Goal: Transaction & Acquisition: Purchase product/service

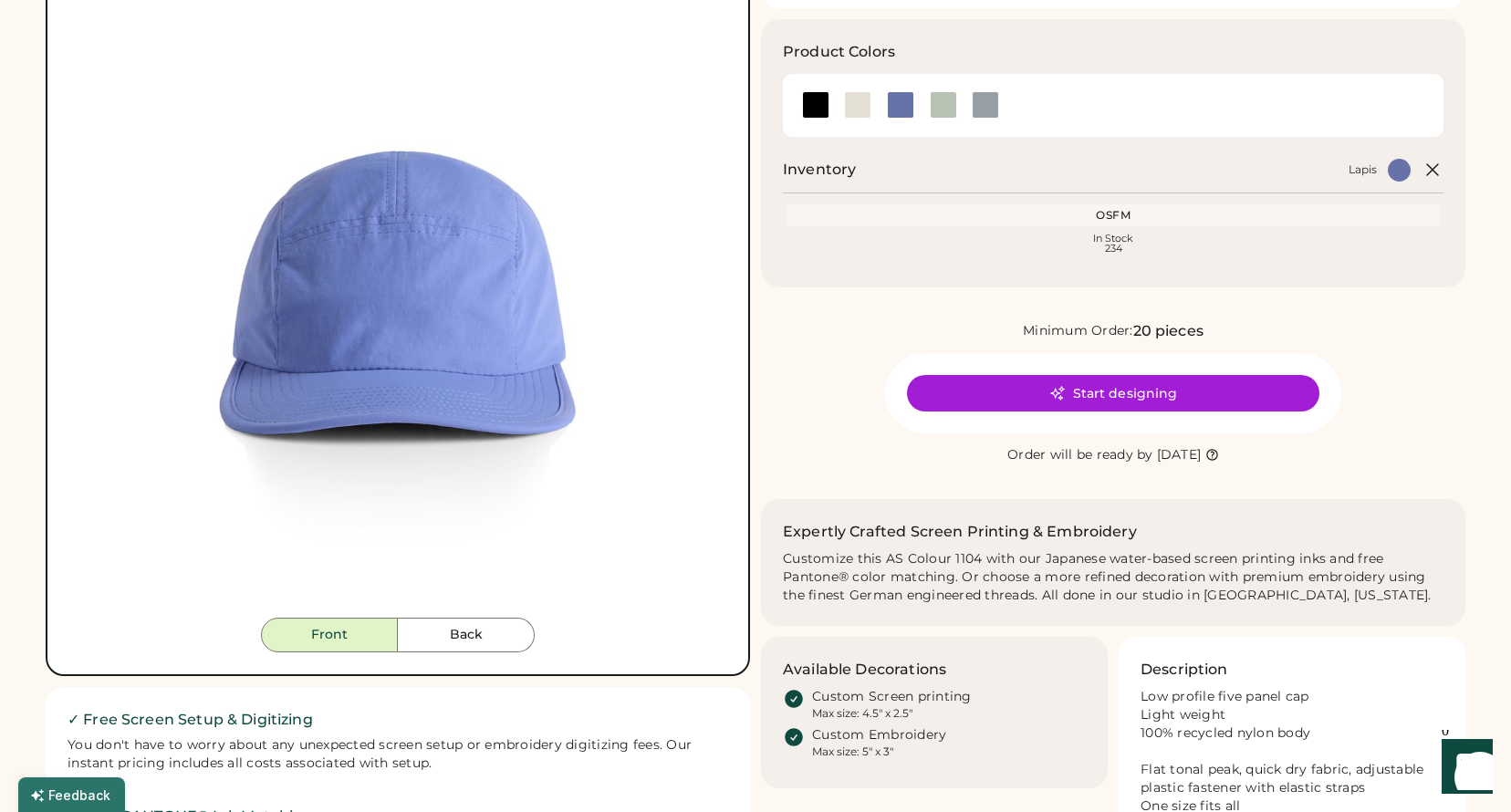
scroll to position [198, 0]
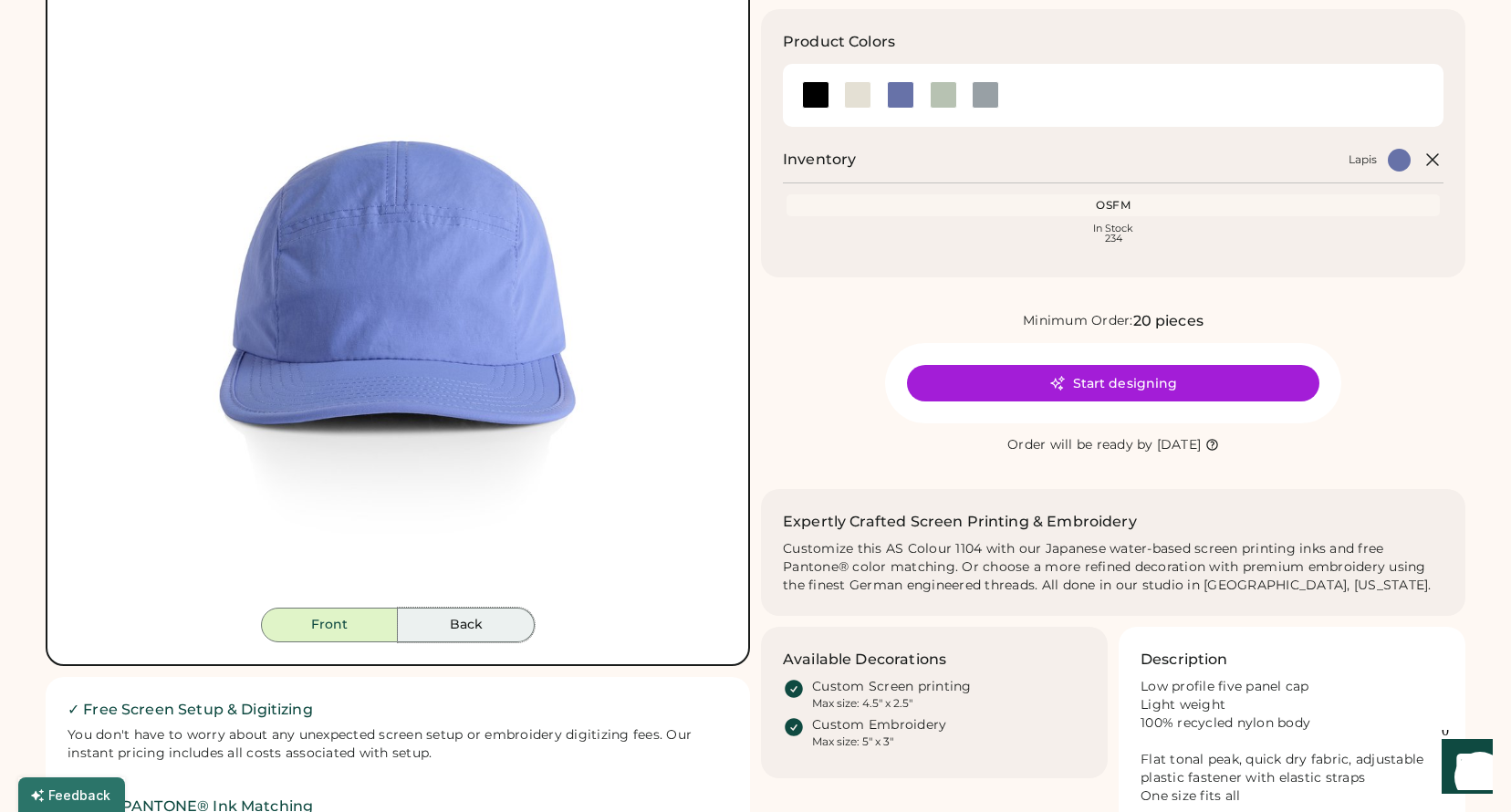
click at [474, 628] on button "Back" at bounding box center [466, 624] width 137 height 34
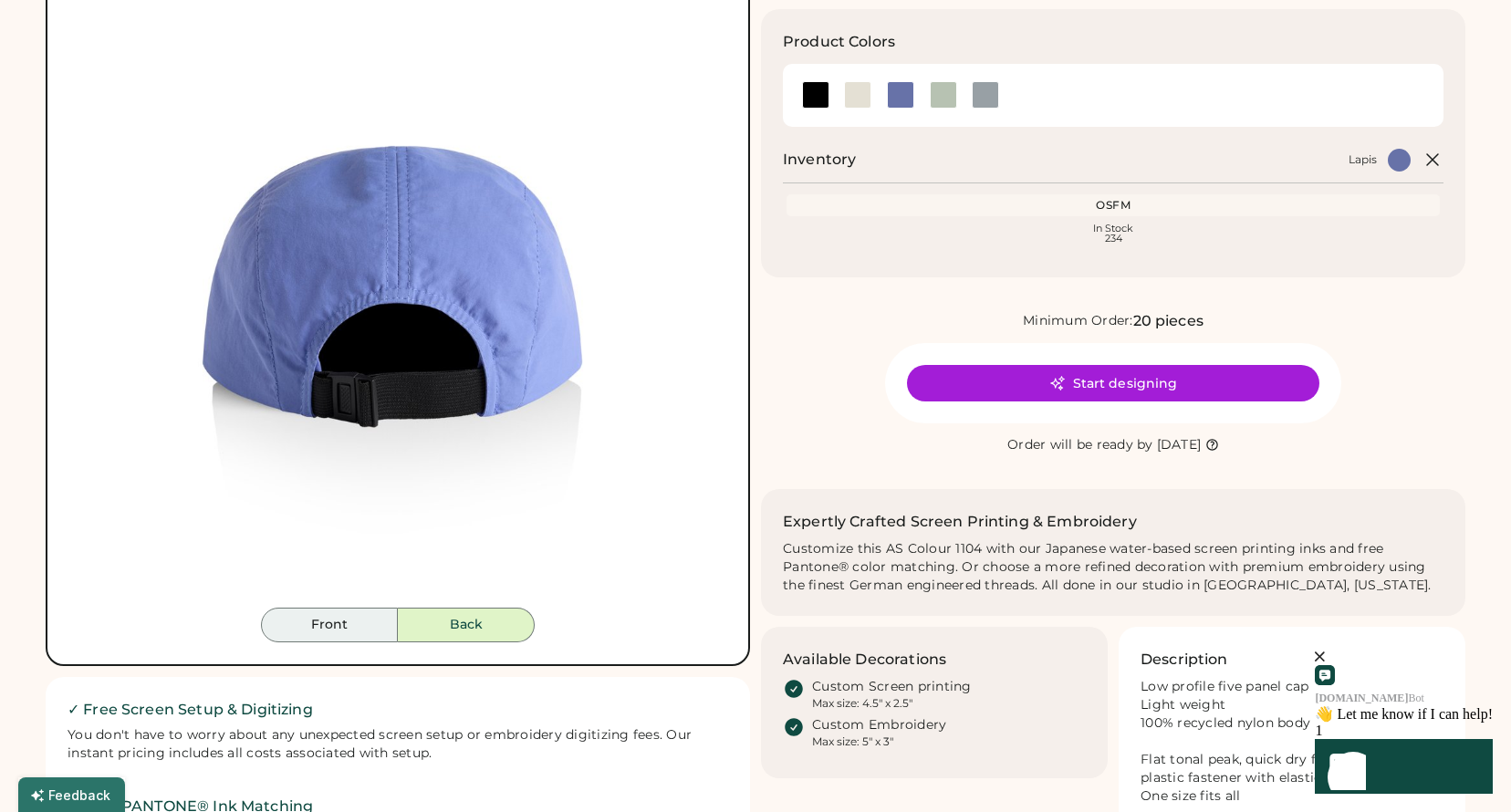
click at [339, 631] on button "Front" at bounding box center [329, 624] width 137 height 34
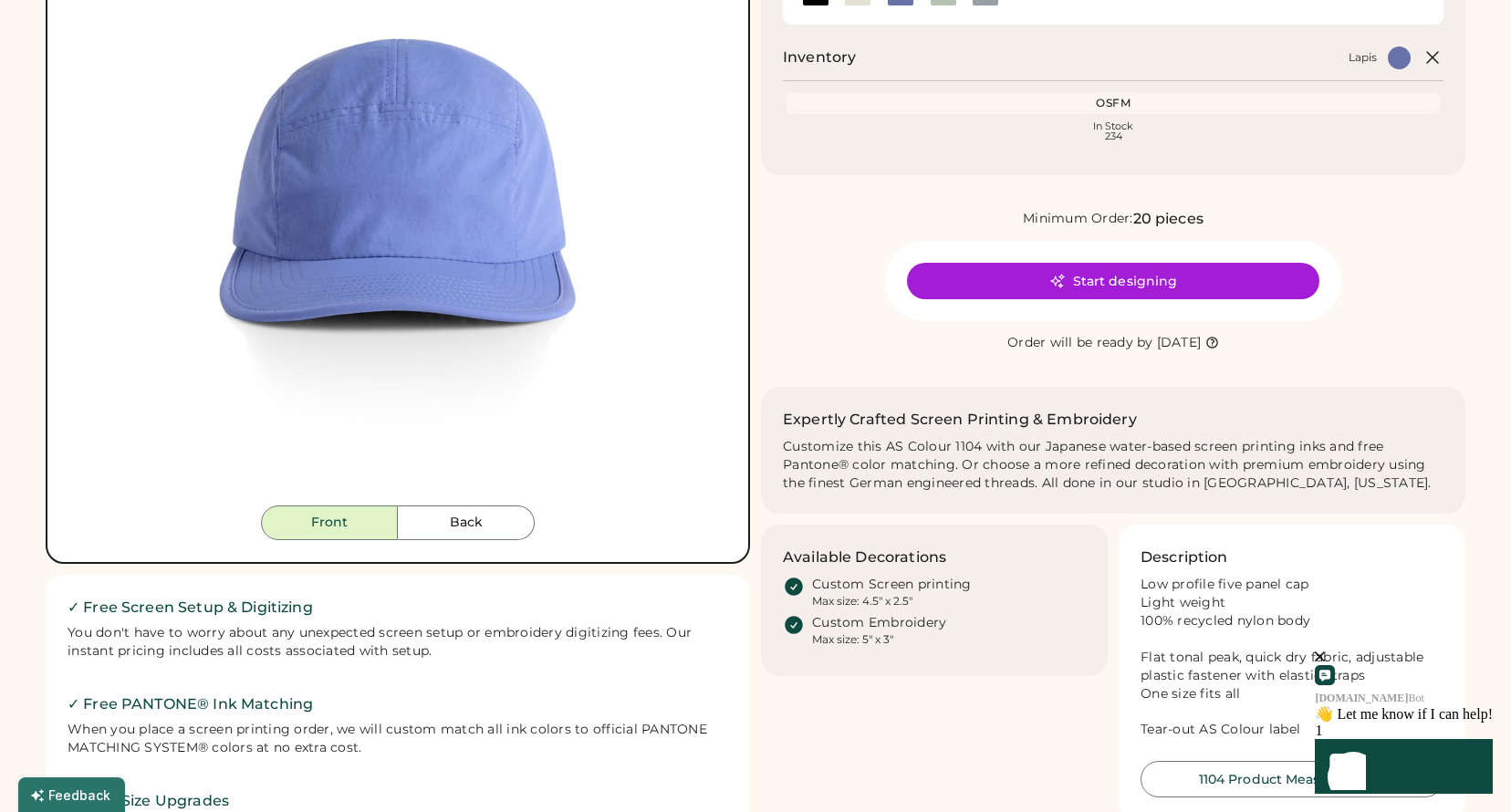
scroll to position [0, 0]
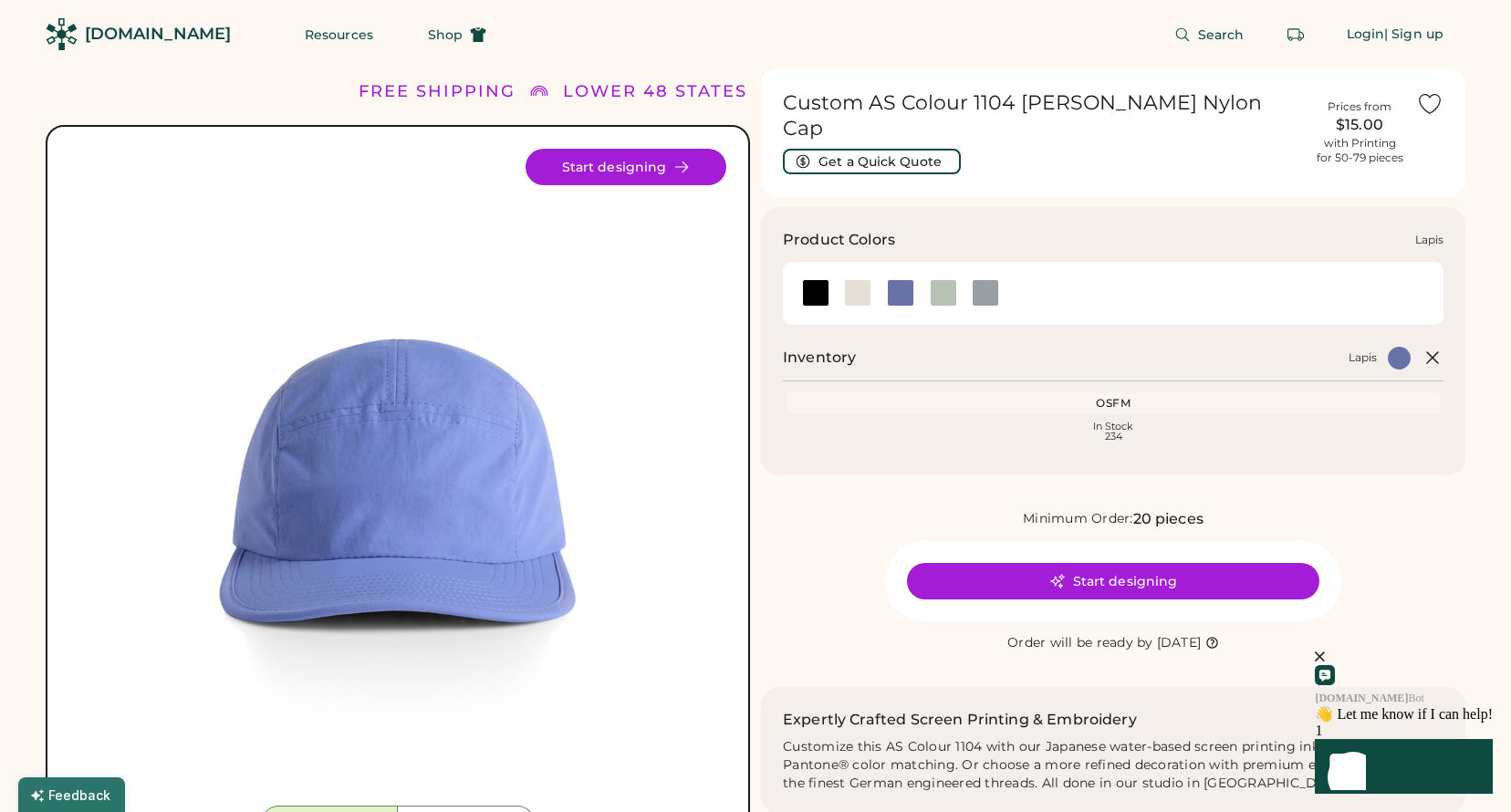
click at [906, 279] on div at bounding box center [900, 292] width 27 height 27
click at [862, 279] on div at bounding box center [857, 292] width 27 height 27
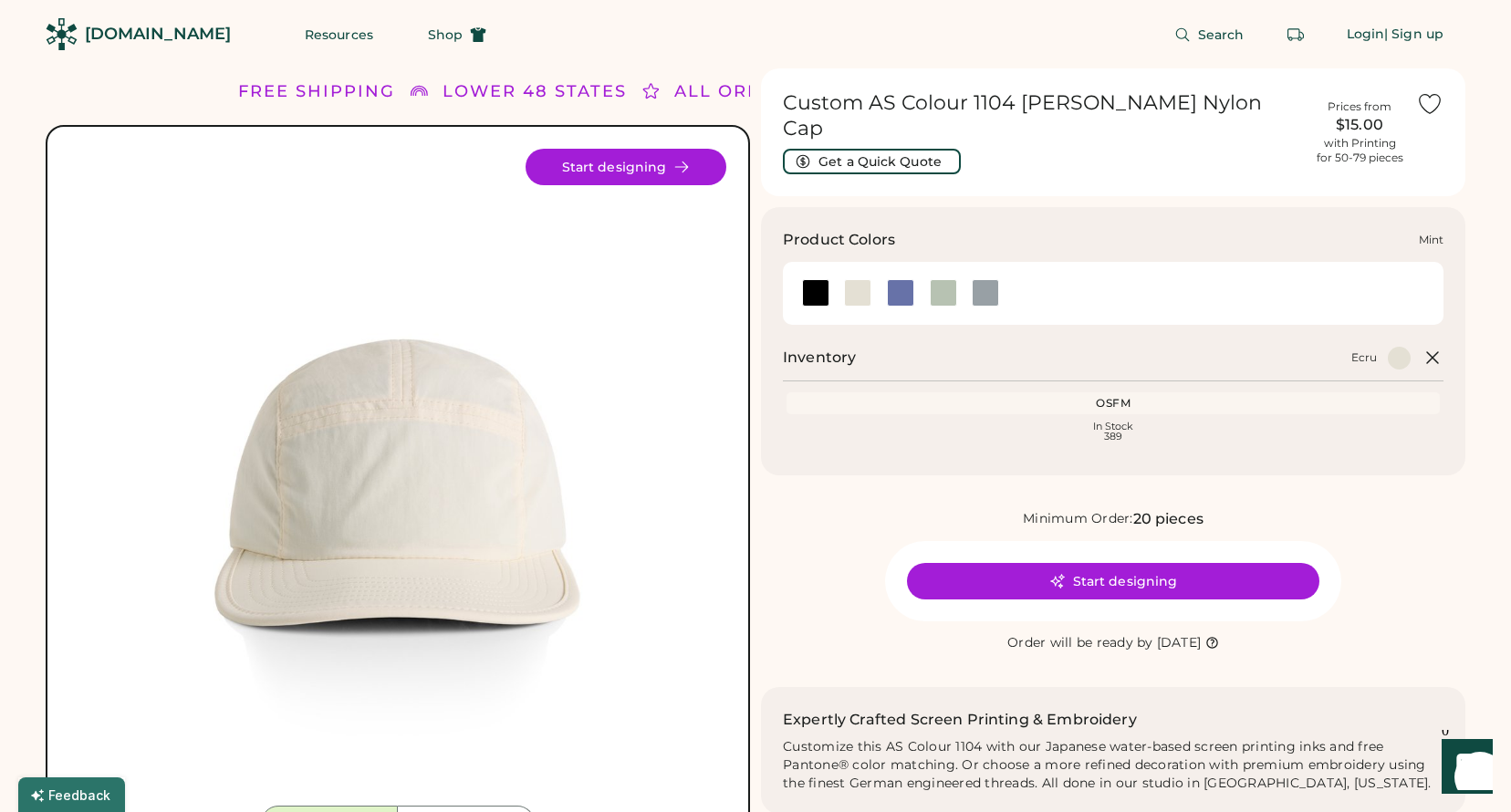
click at [937, 279] on div at bounding box center [942, 292] width 27 height 27
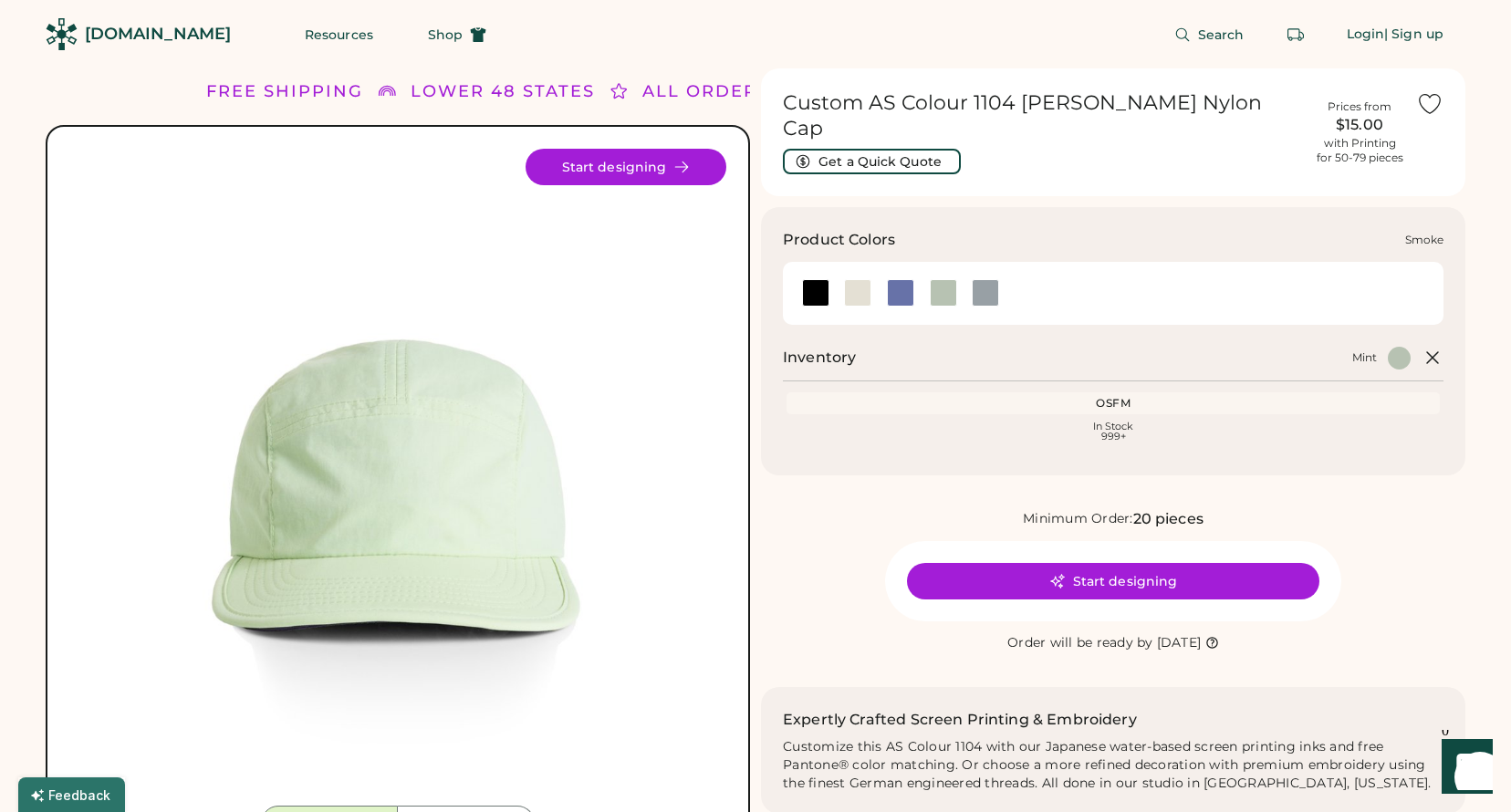
click at [990, 279] on div at bounding box center [985, 292] width 27 height 27
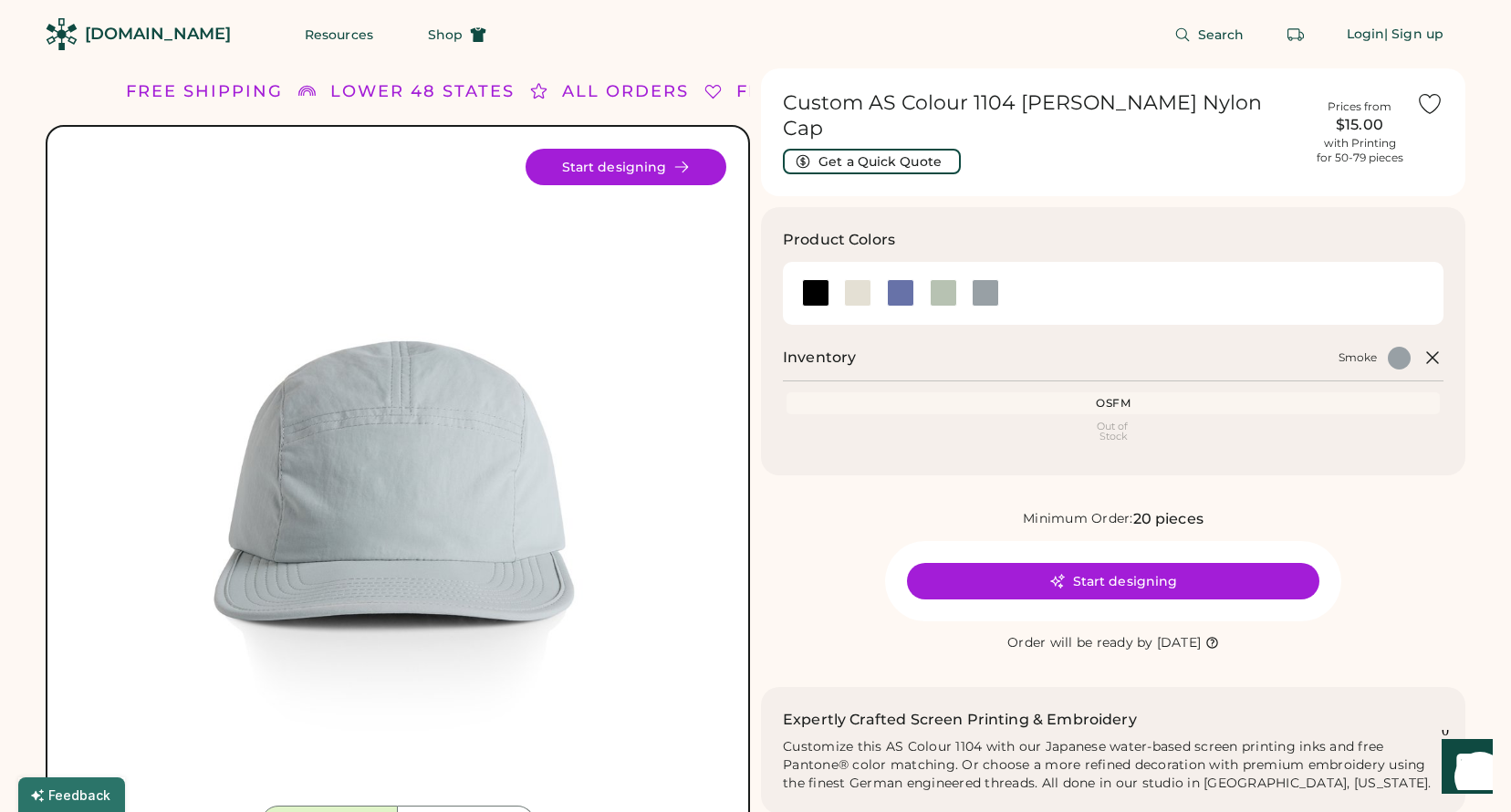
click at [1122, 396] on div "OSFM" at bounding box center [1112, 403] width 646 height 15
click at [854, 279] on div at bounding box center [857, 292] width 27 height 27
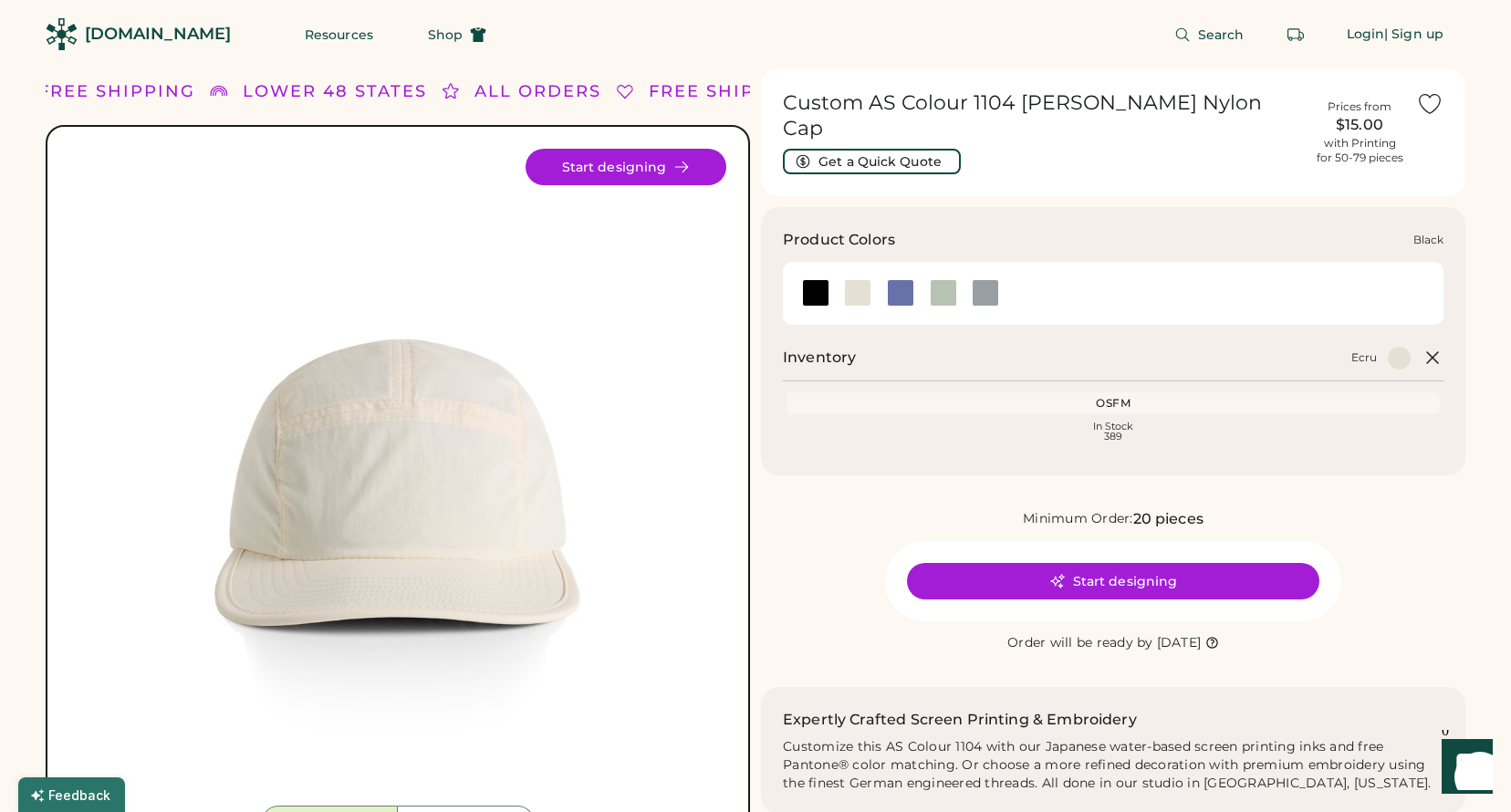
click at [822, 279] on div at bounding box center [815, 292] width 27 height 27
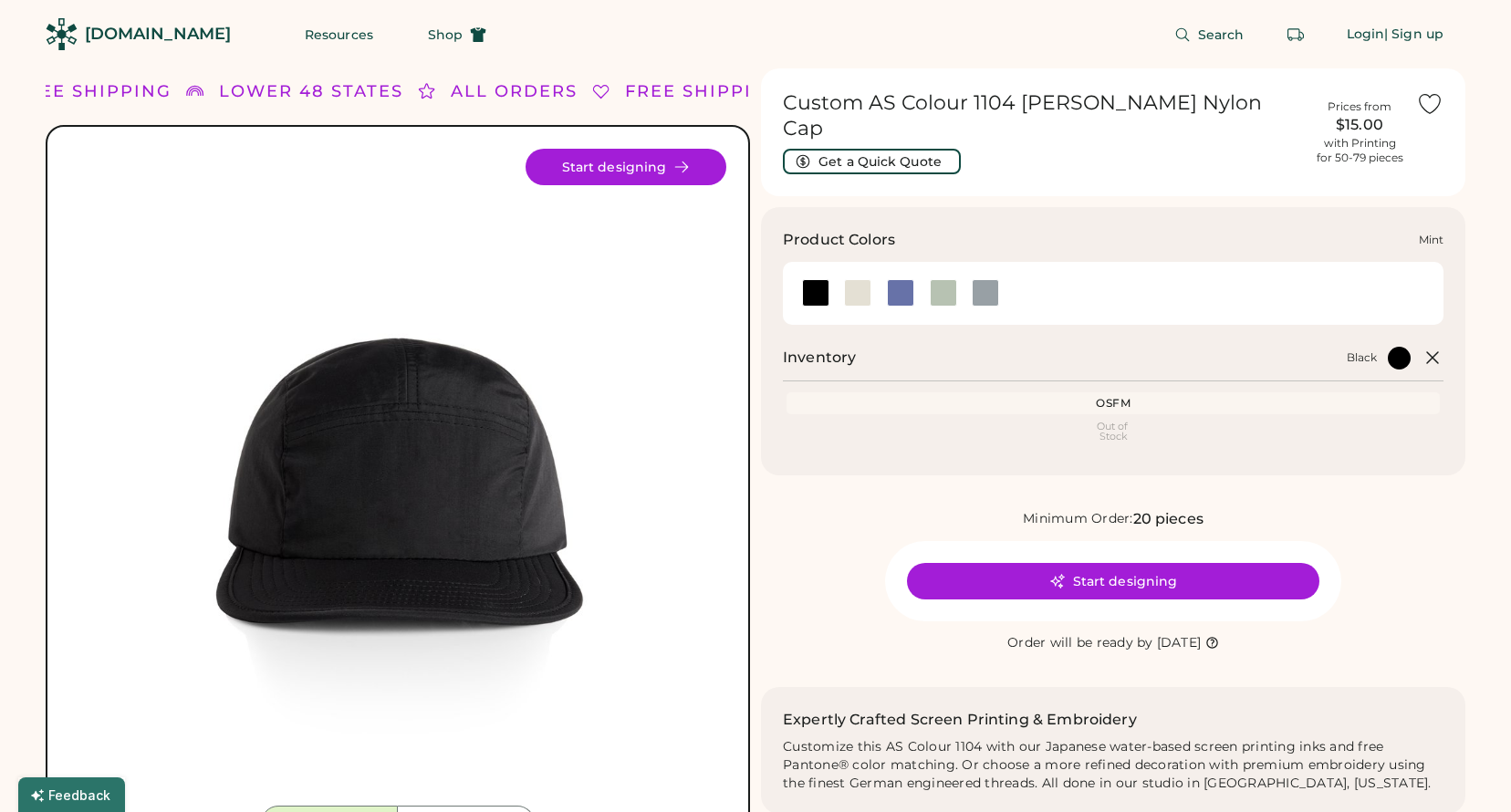
click at [945, 279] on div at bounding box center [942, 292] width 27 height 27
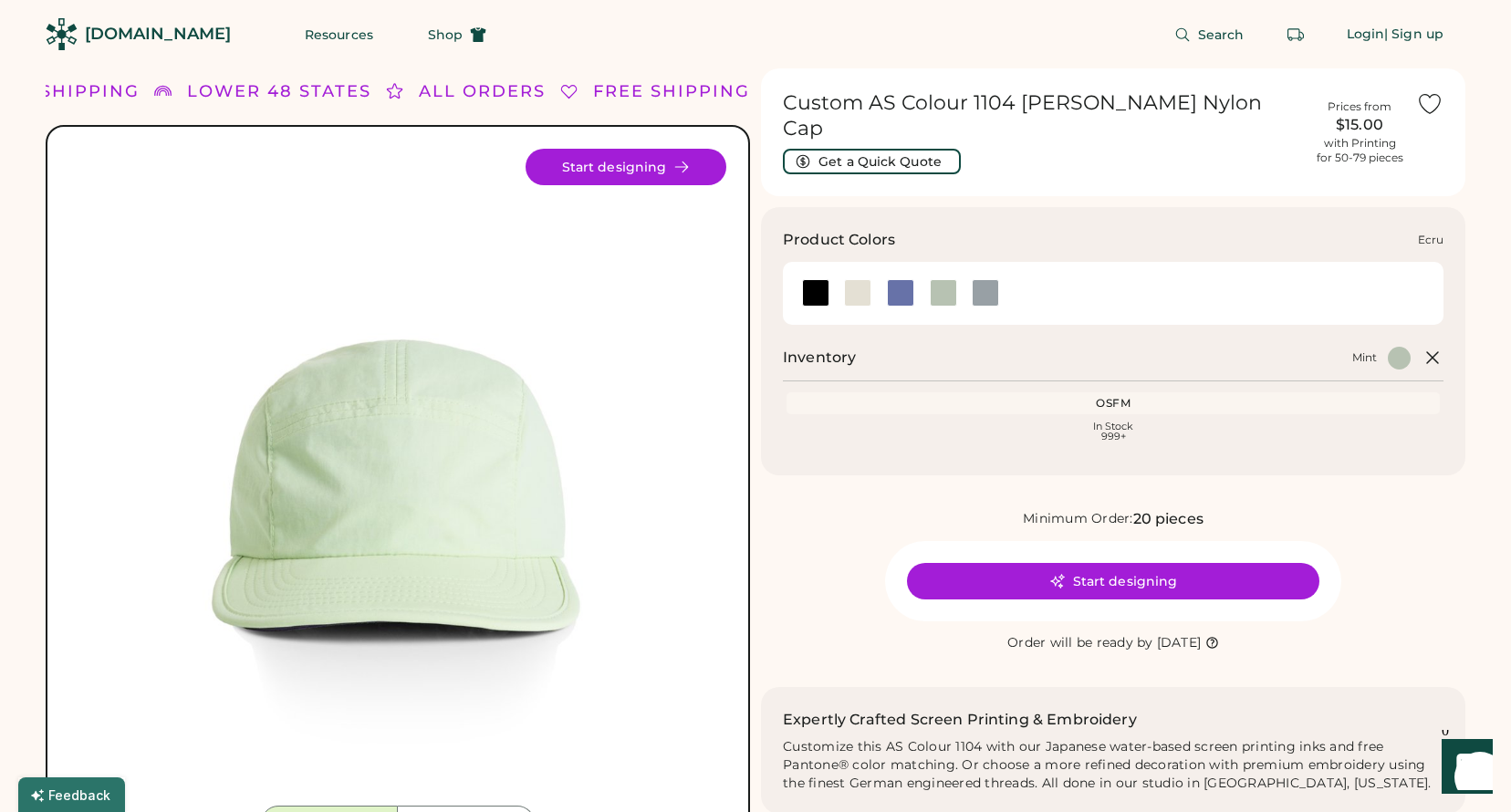
click at [836, 279] on div at bounding box center [858, 292] width 43 height 27
click at [854, 279] on div at bounding box center [857, 292] width 27 height 27
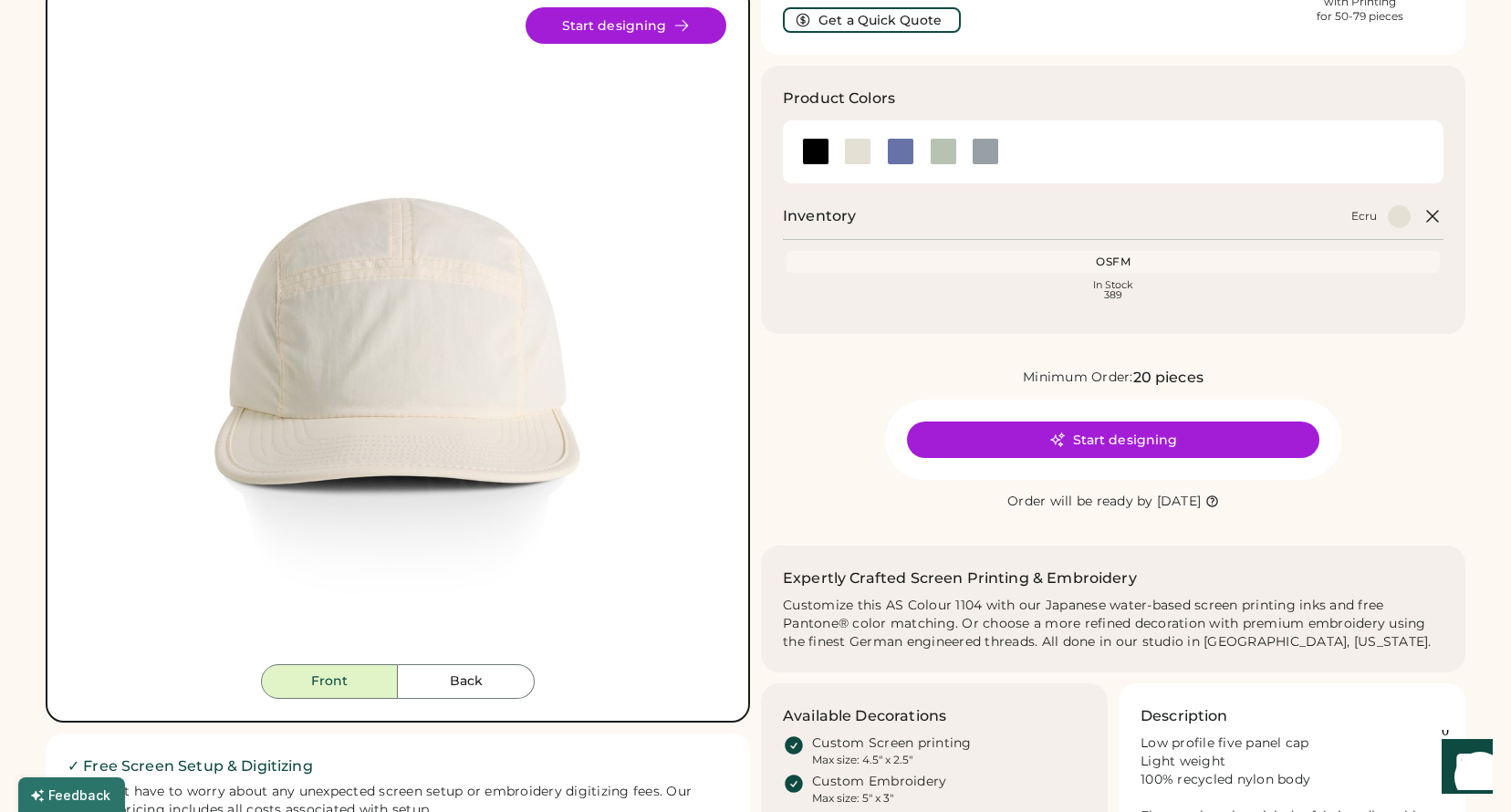
scroll to position [154, 0]
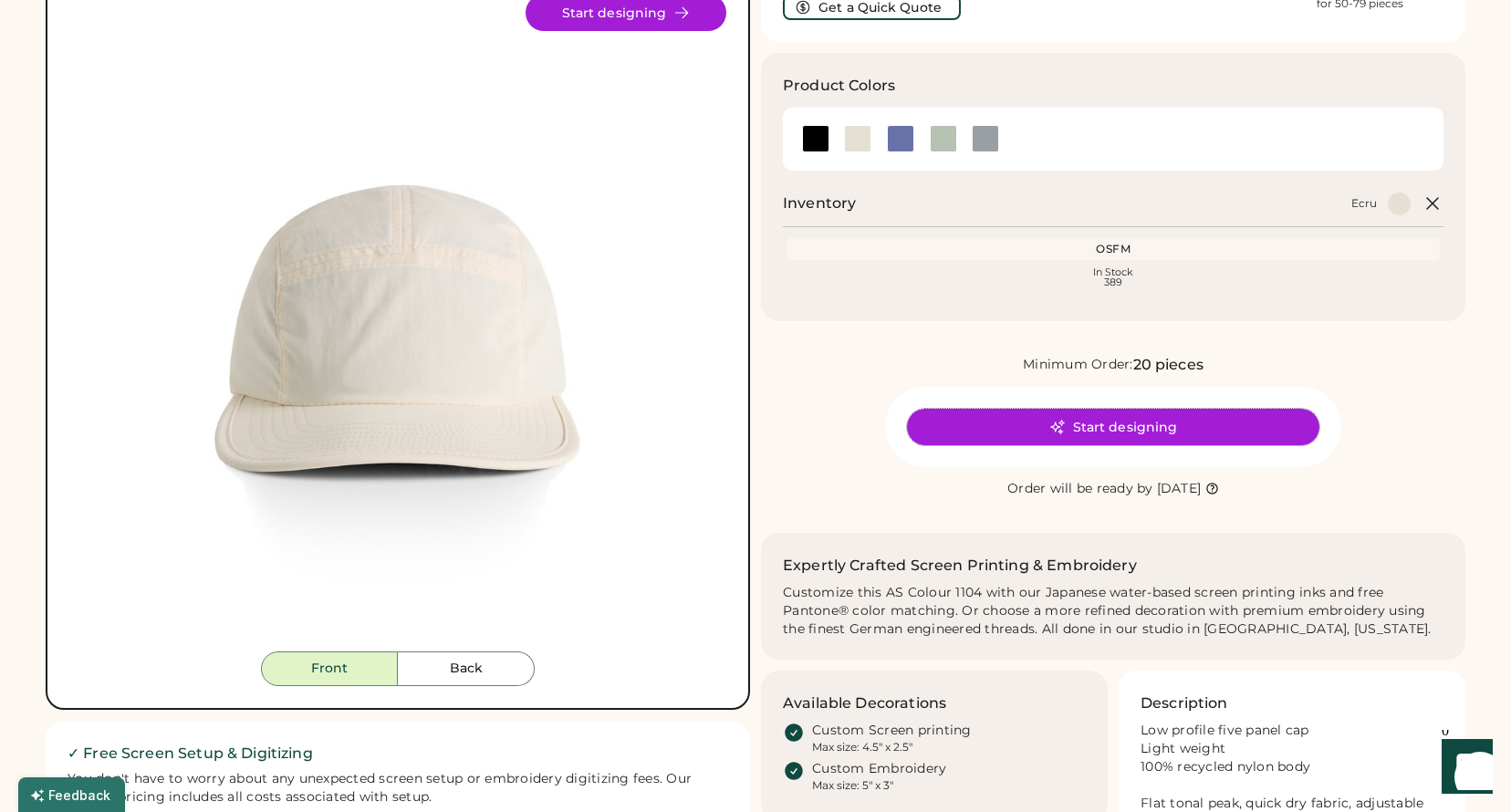
click at [1145, 421] on button "Start designing" at bounding box center [1113, 426] width 413 height 36
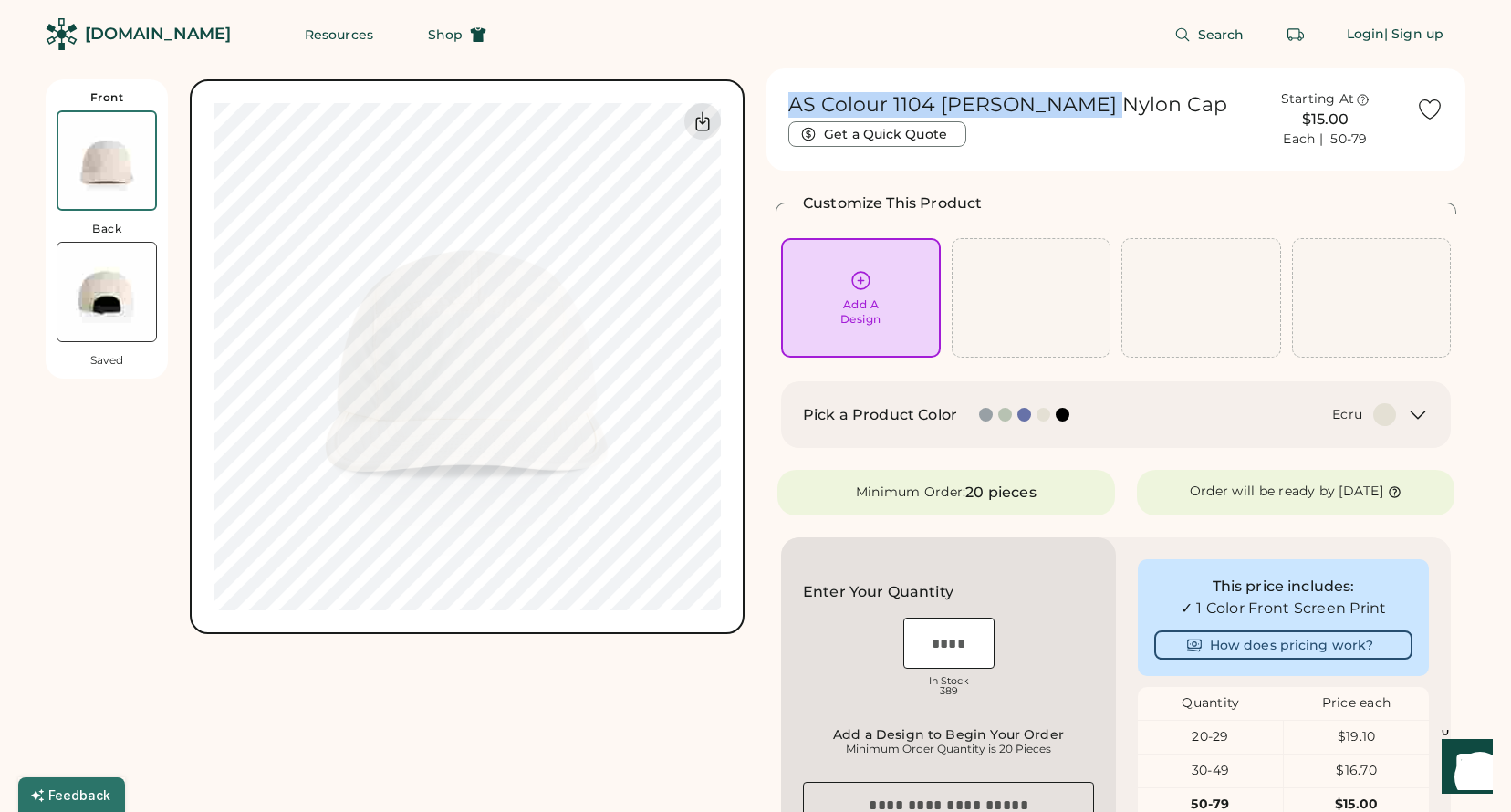
drag, startPoint x: 1100, startPoint y: 99, endPoint x: 774, endPoint y: 98, distance: 326.0
click at [773, 98] on div "AS Colour 1104 Finn Nylon Cap Get a Quick Quote Starting At $15.00 Each | 50-79" at bounding box center [1116, 120] width 699 height 102
copy h1 "AS Colour 1104 [PERSON_NAME] Nylon Cap"
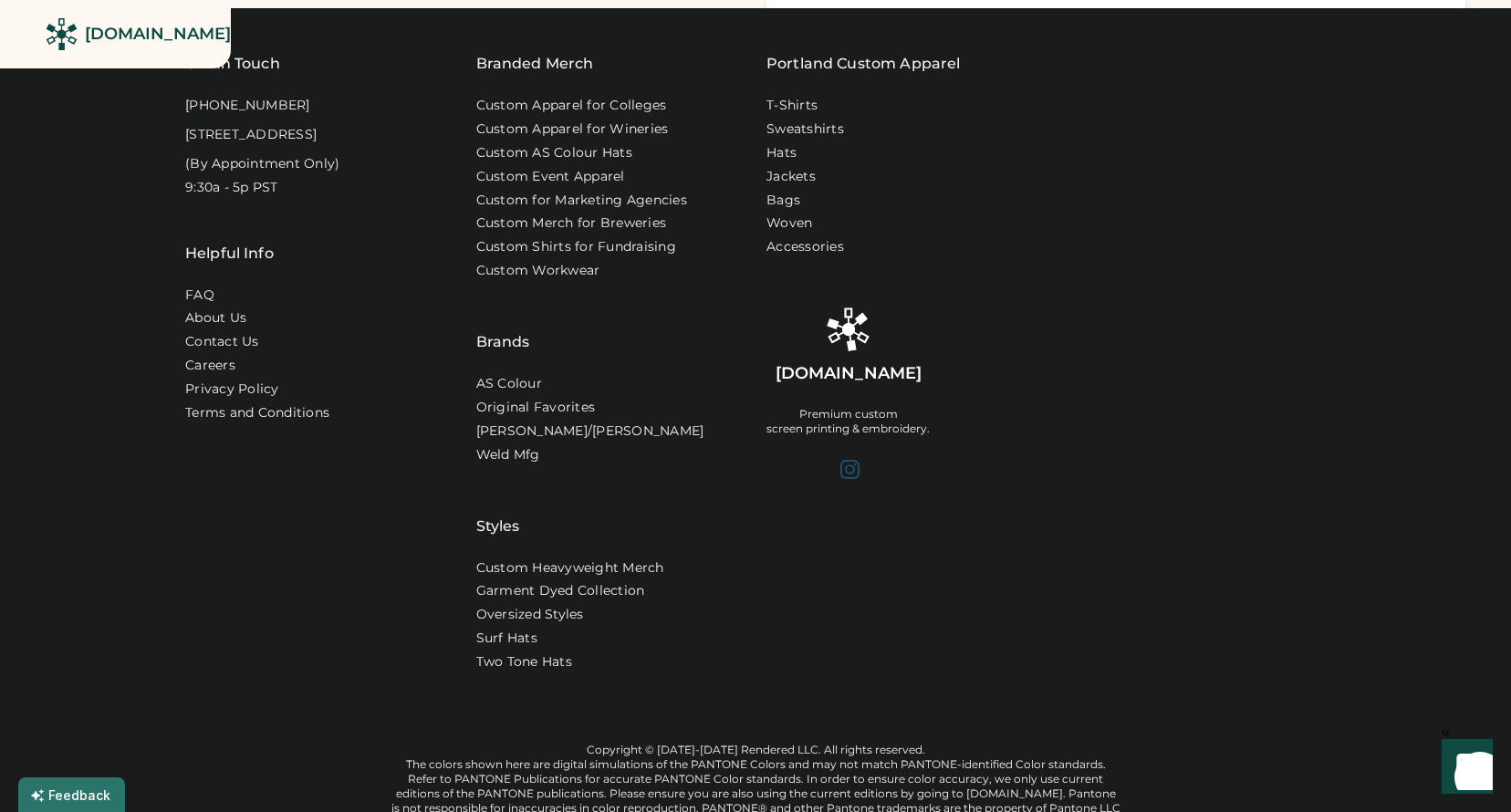
scroll to position [1360, 0]
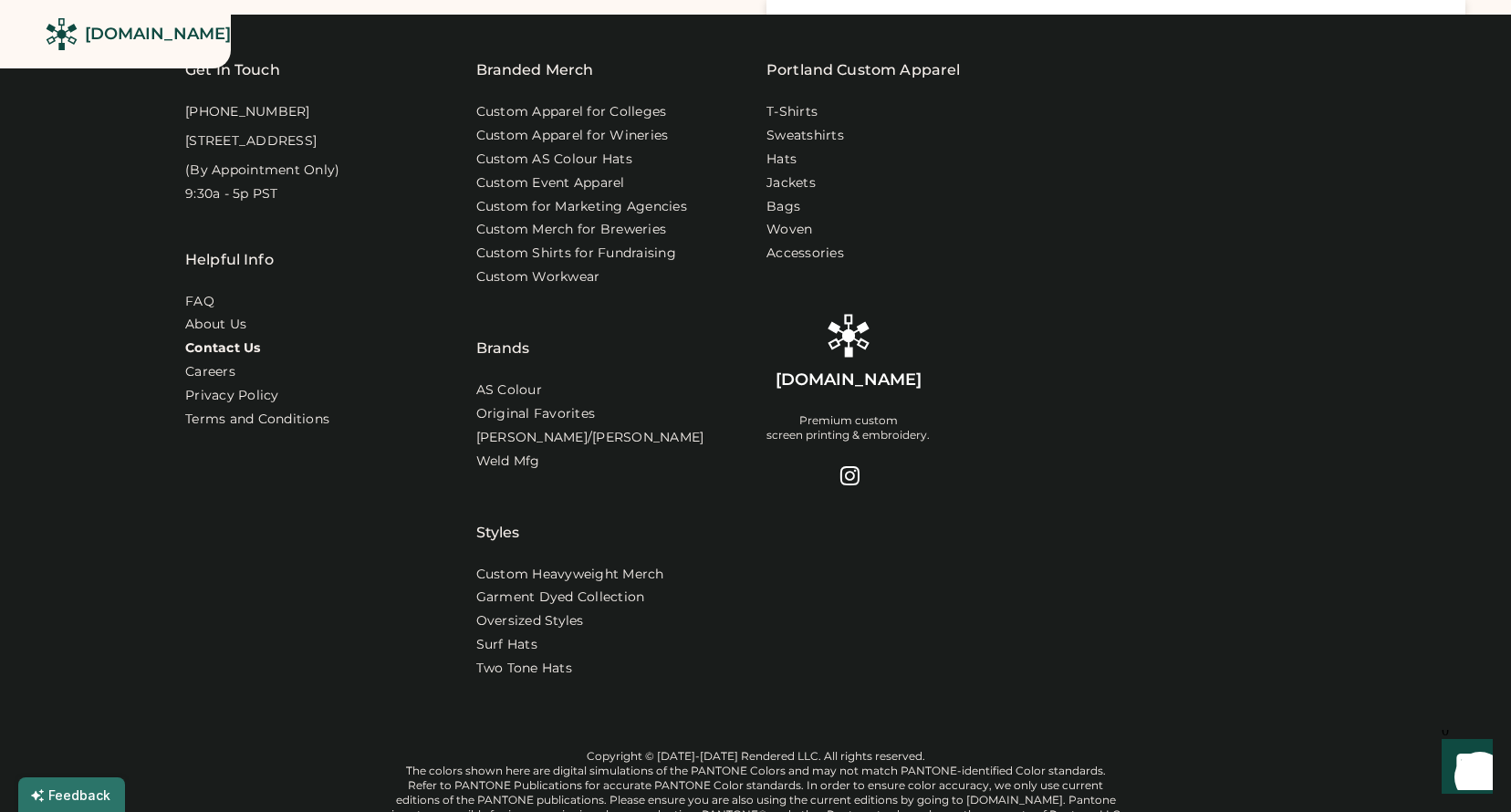
click at [204, 358] on link "Contact Us" at bounding box center [222, 348] width 75 height 19
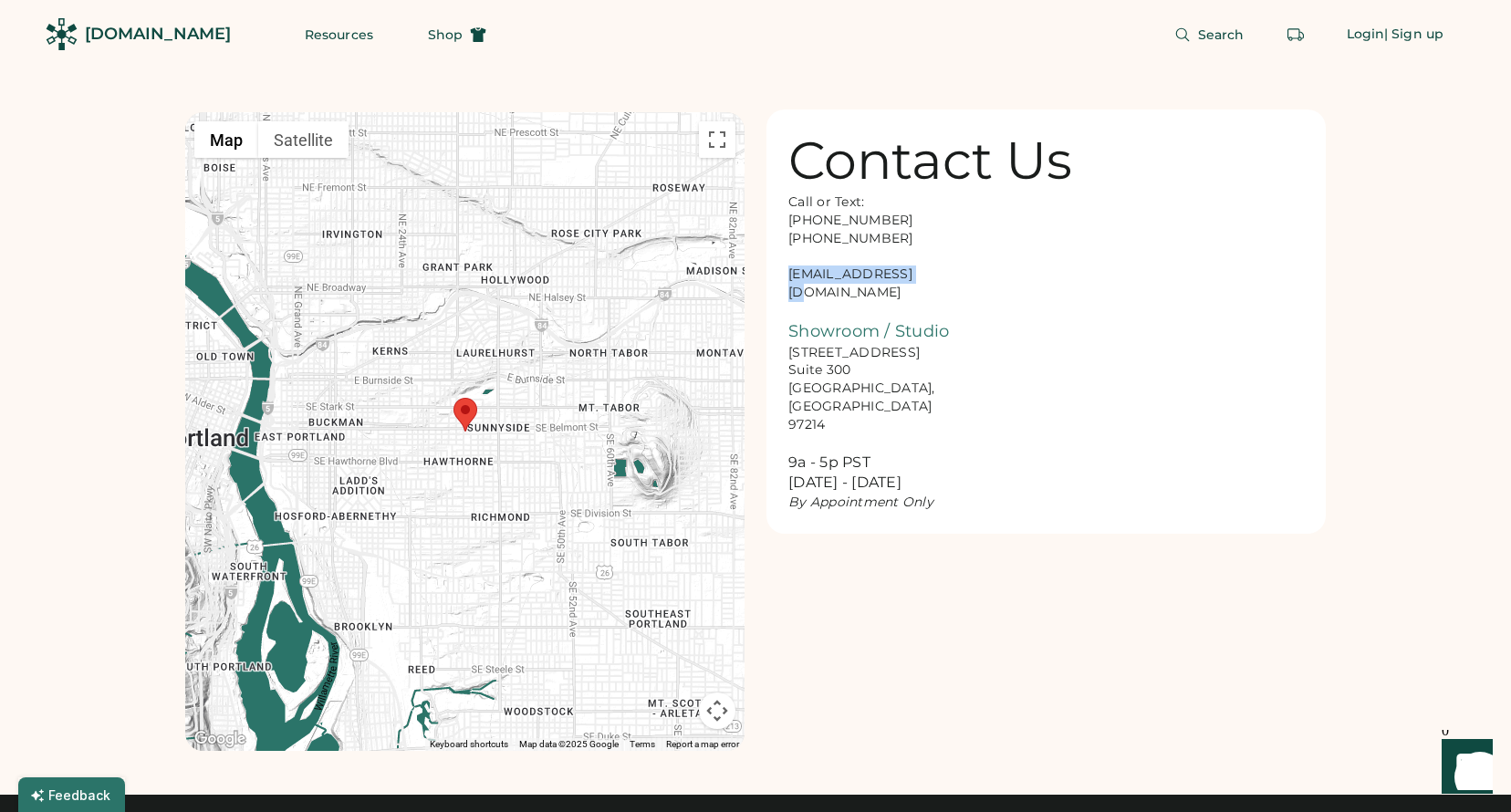
drag, startPoint x: 926, startPoint y: 271, endPoint x: 786, endPoint y: 271, distance: 140.0
click at [786, 271] on div "Contact Us Call or Text: 888-299-3595 503-954-3595 hello@rendered.co Showroom /…" at bounding box center [1046, 321] width 559 height 424
copy div "hello@rendered.co"
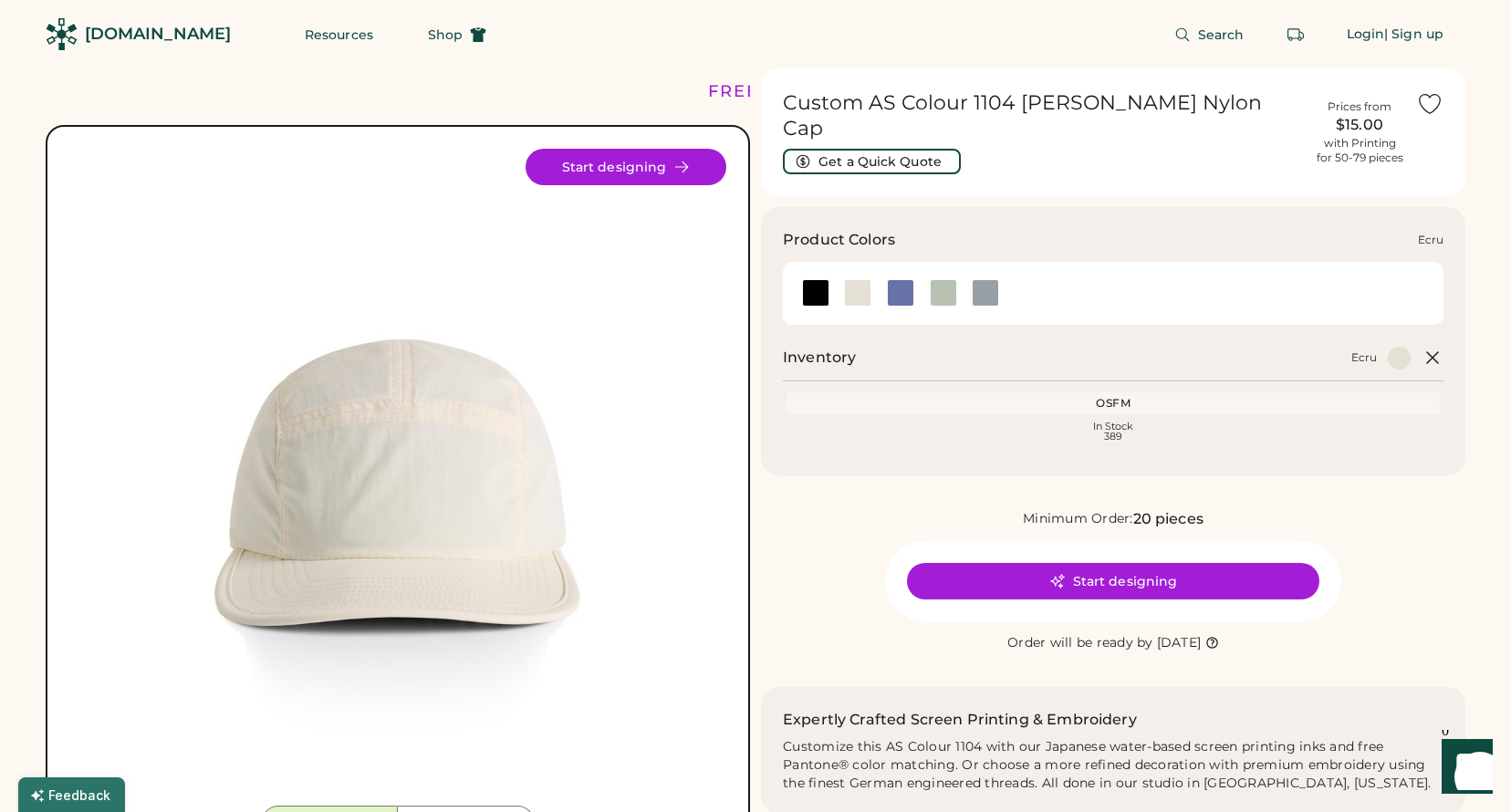
click at [854, 281] on div at bounding box center [857, 292] width 27 height 27
click at [981, 104] on h1 "Custom AS Colour 1104 [PERSON_NAME] Nylon Cap" at bounding box center [1043, 115] width 520 height 51
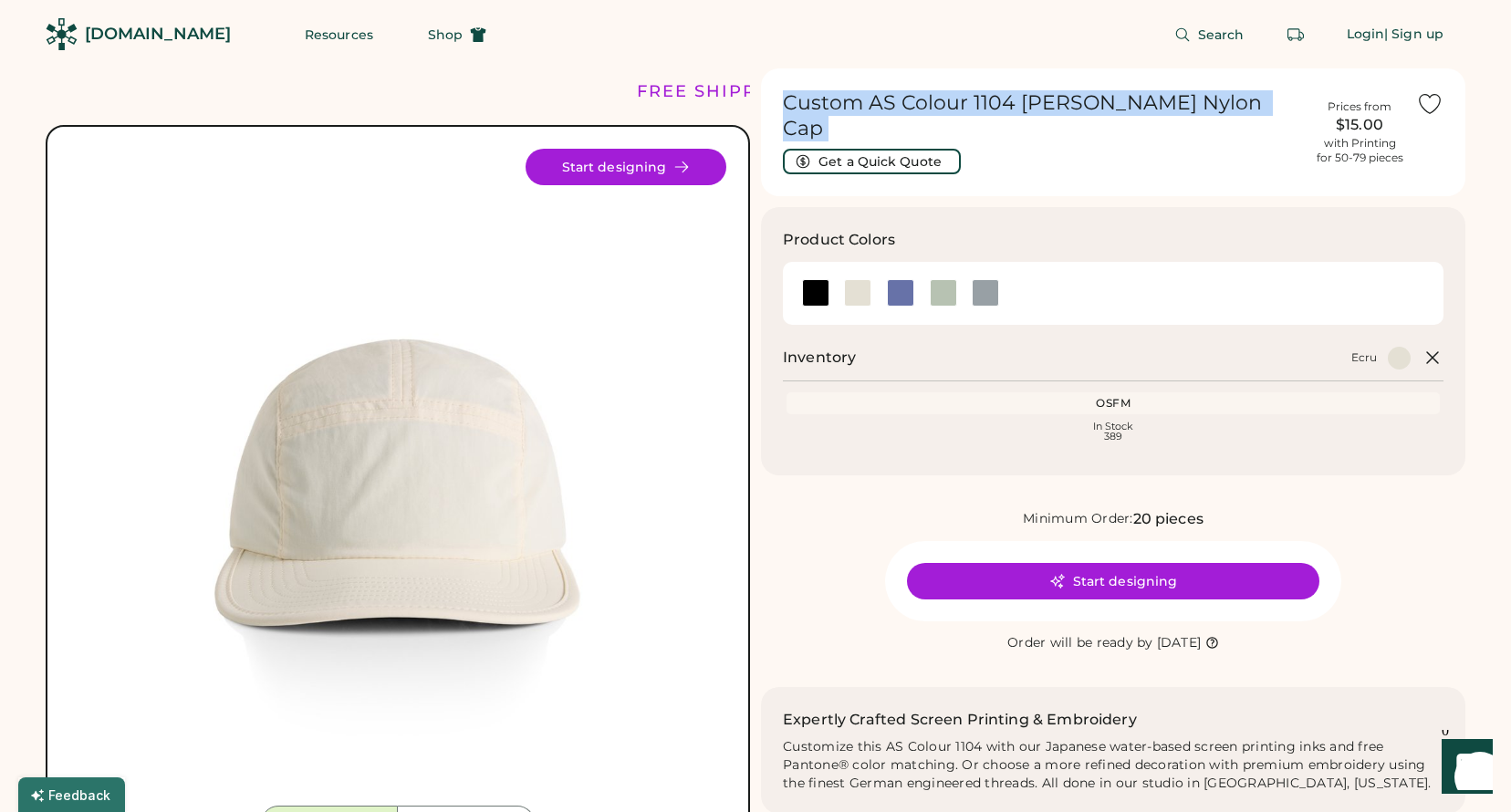
click at [981, 104] on h1 "Custom AS Colour 1104 [PERSON_NAME] Nylon Cap" at bounding box center [1043, 115] width 520 height 51
copy div "Custom AS Colour 1104 [PERSON_NAME] Cap Get a Quick Quote"
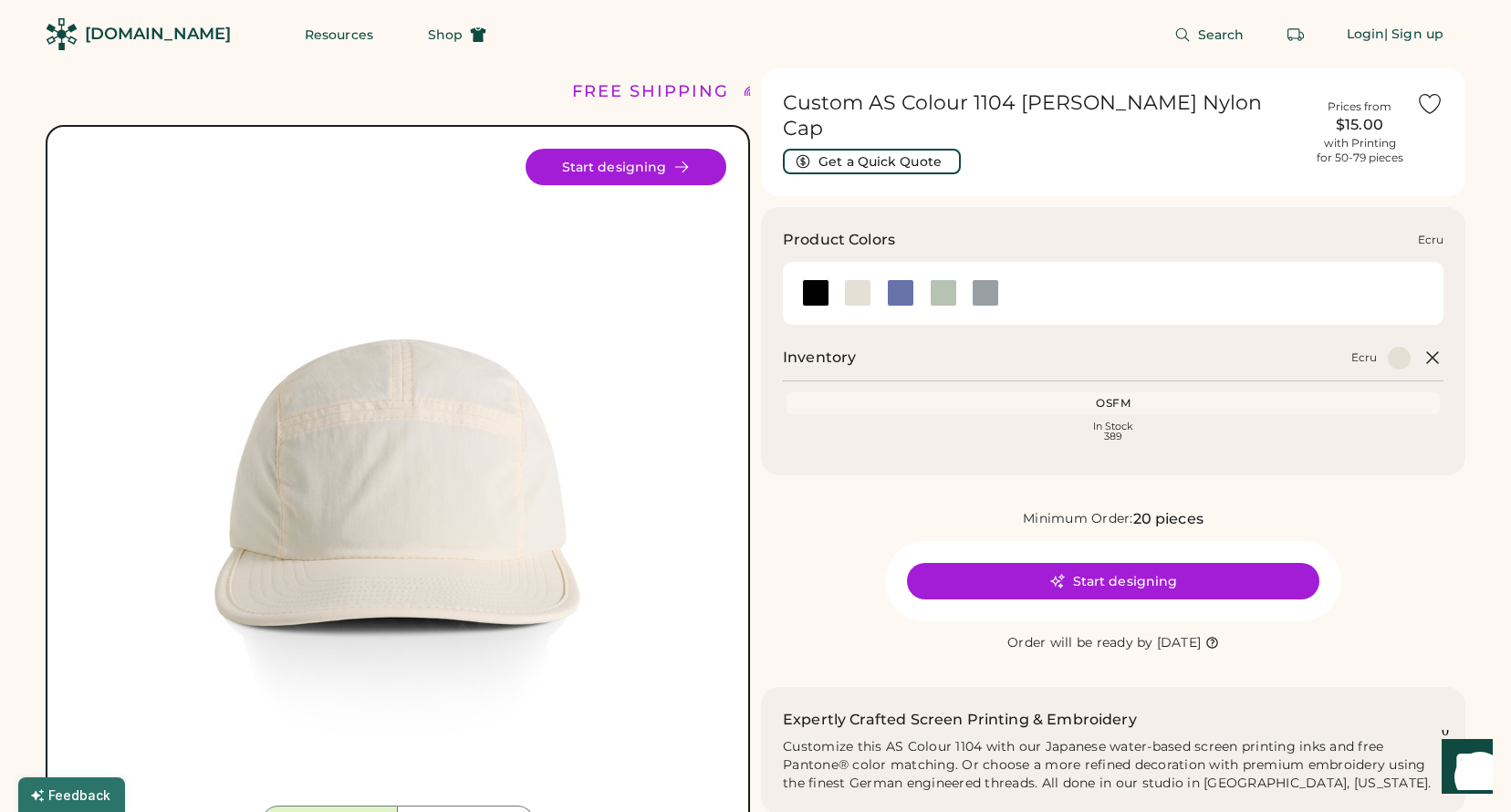
click at [861, 279] on div at bounding box center [857, 292] width 27 height 27
click at [901, 279] on div at bounding box center [900, 292] width 27 height 27
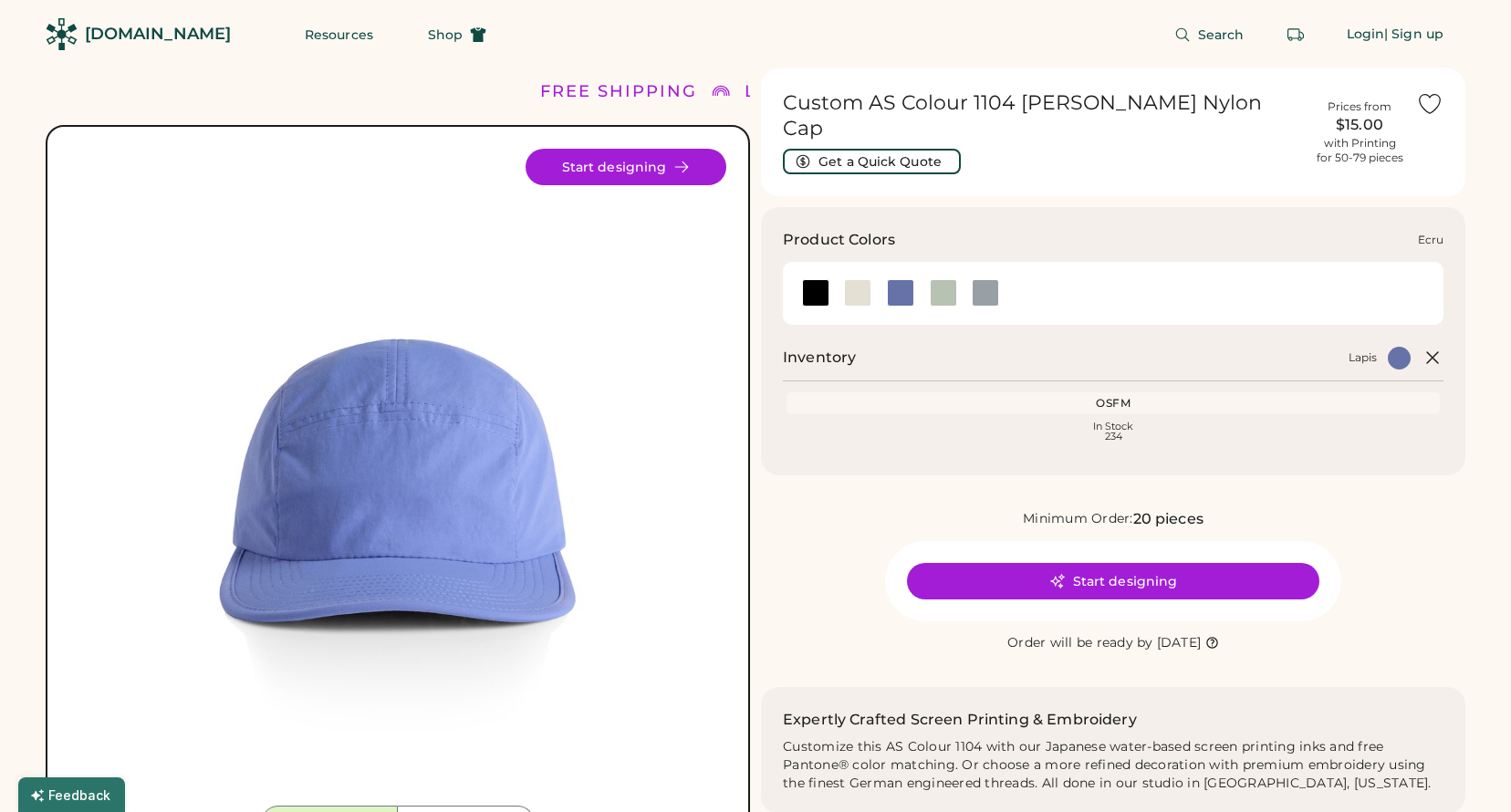
click at [856, 279] on div at bounding box center [857, 292] width 27 height 27
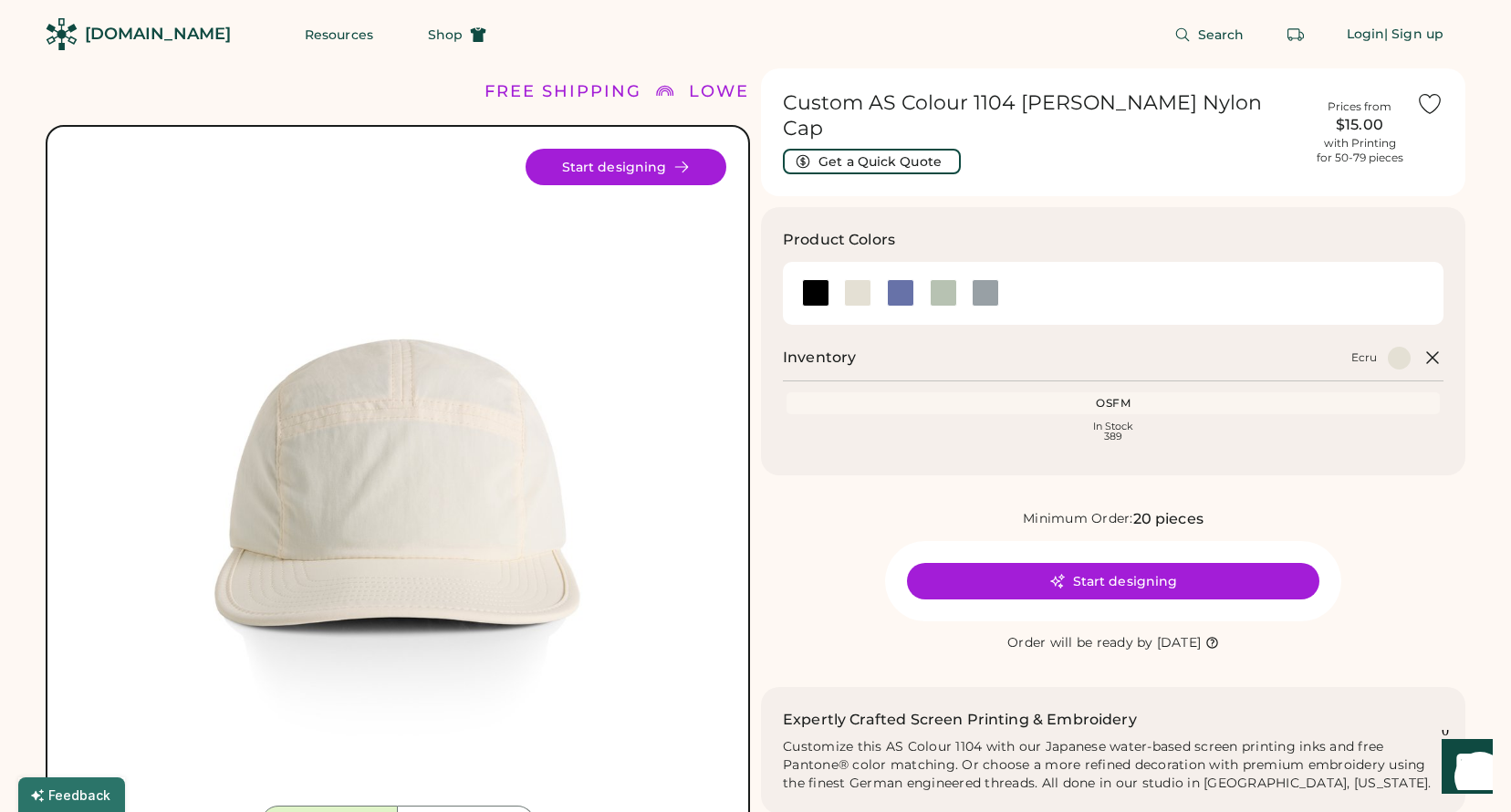
click at [919, 105] on h1 "Custom AS Colour 1104 [PERSON_NAME] Nylon Cap" at bounding box center [1043, 115] width 520 height 51
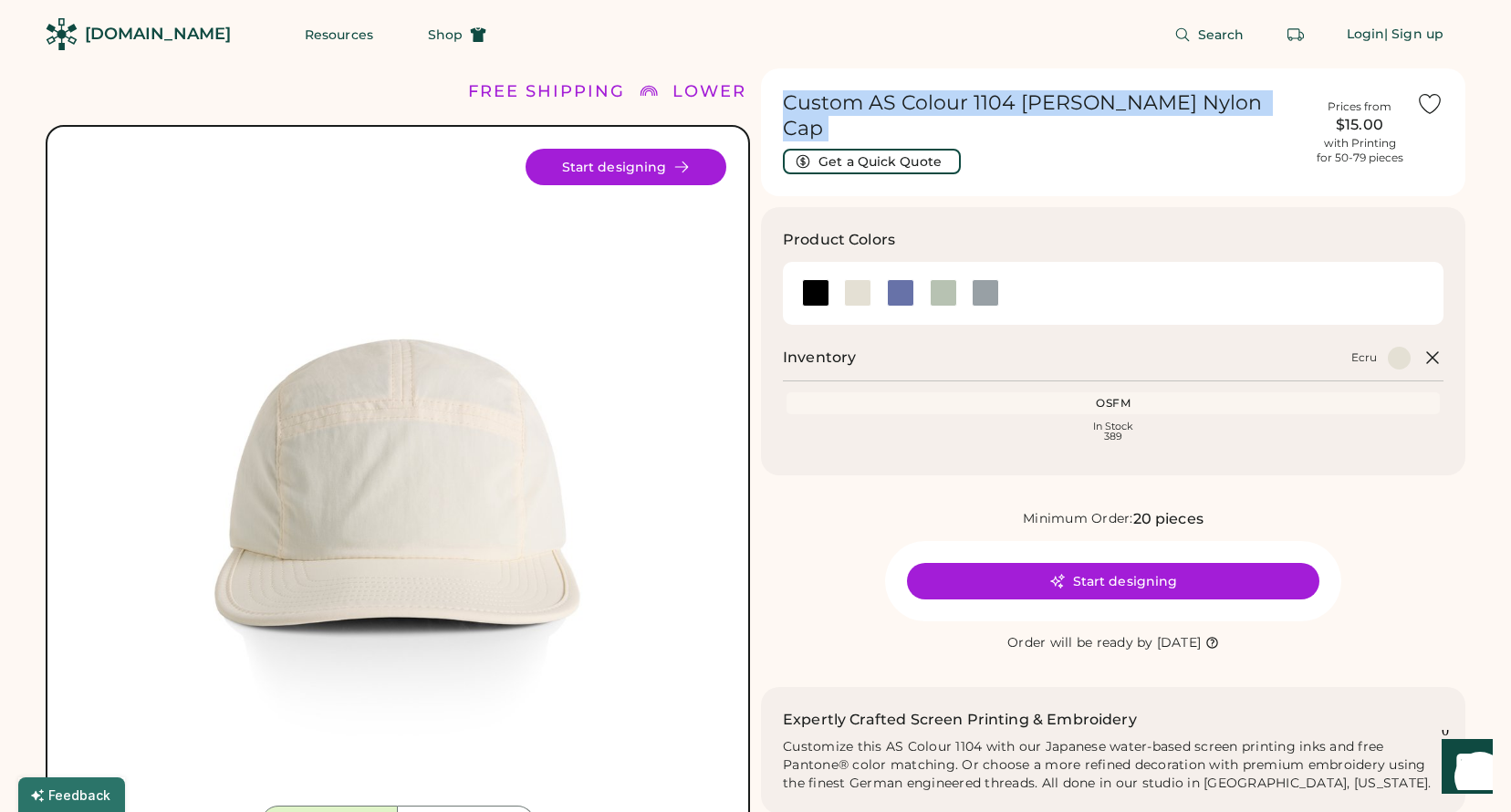
click at [919, 105] on h1 "Custom AS Colour 1104 [PERSON_NAME] Nylon Cap" at bounding box center [1043, 115] width 520 height 51
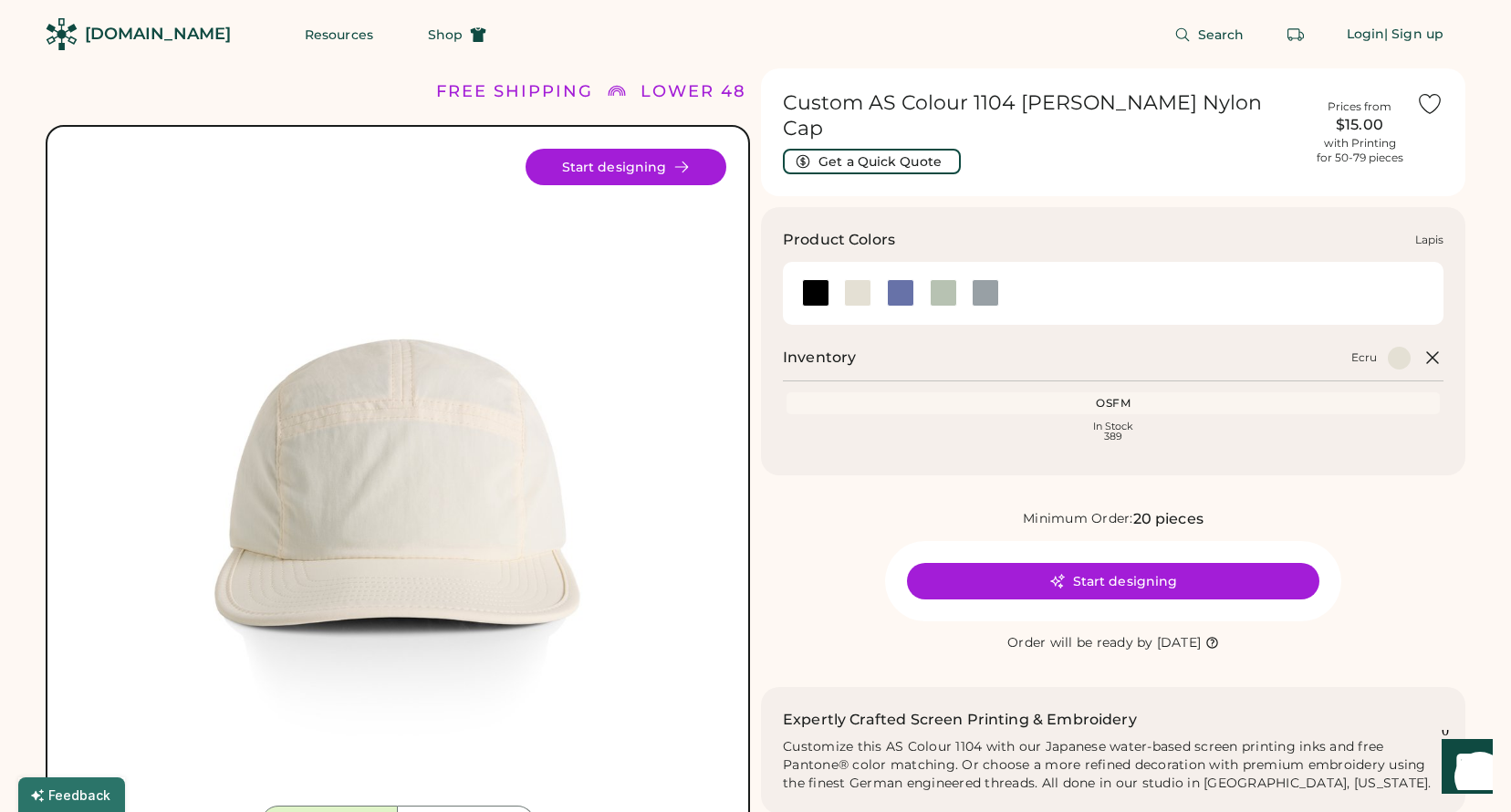
click at [906, 279] on div at bounding box center [900, 292] width 27 height 27
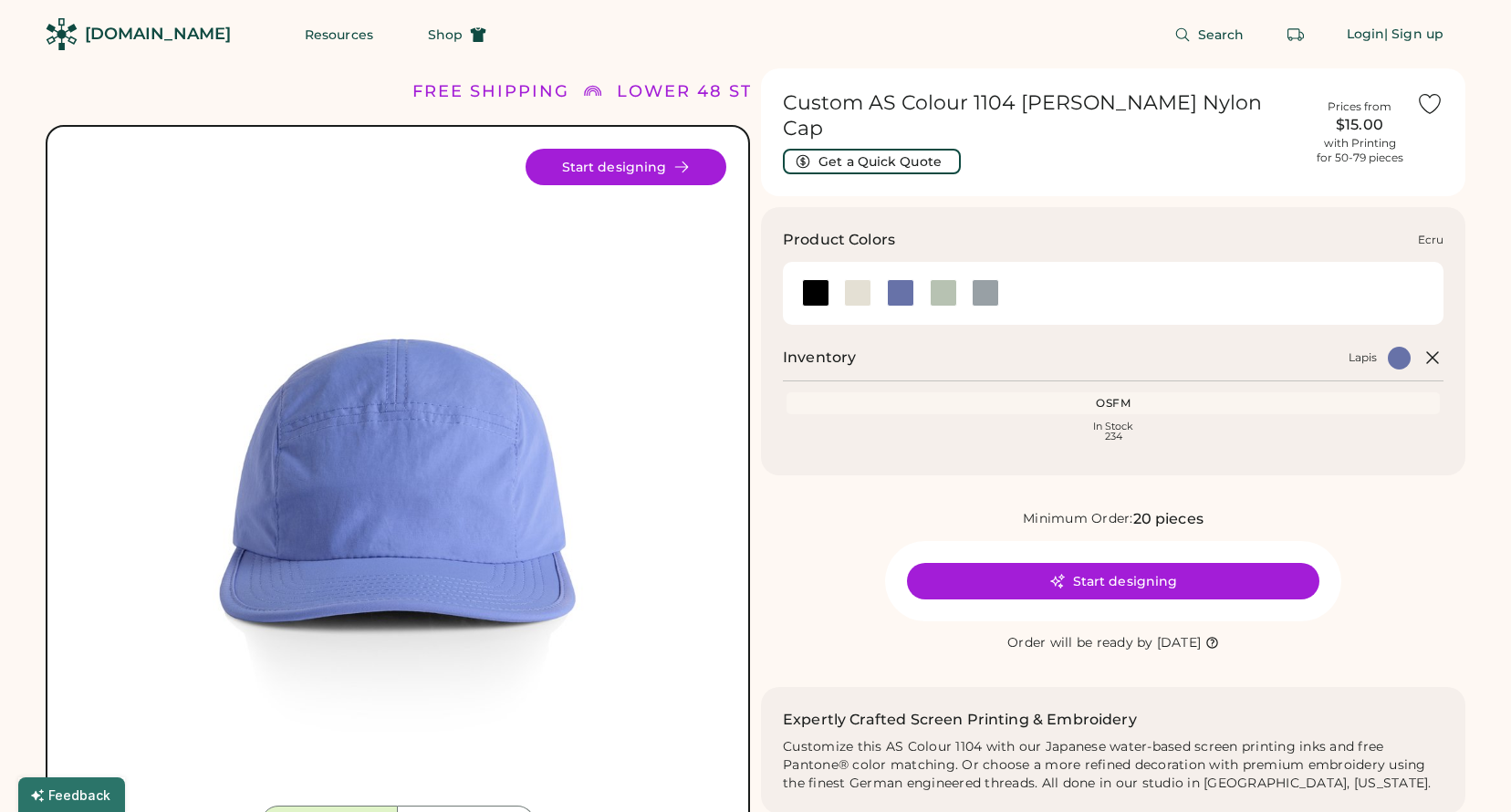
click at [868, 279] on div at bounding box center [857, 292] width 27 height 27
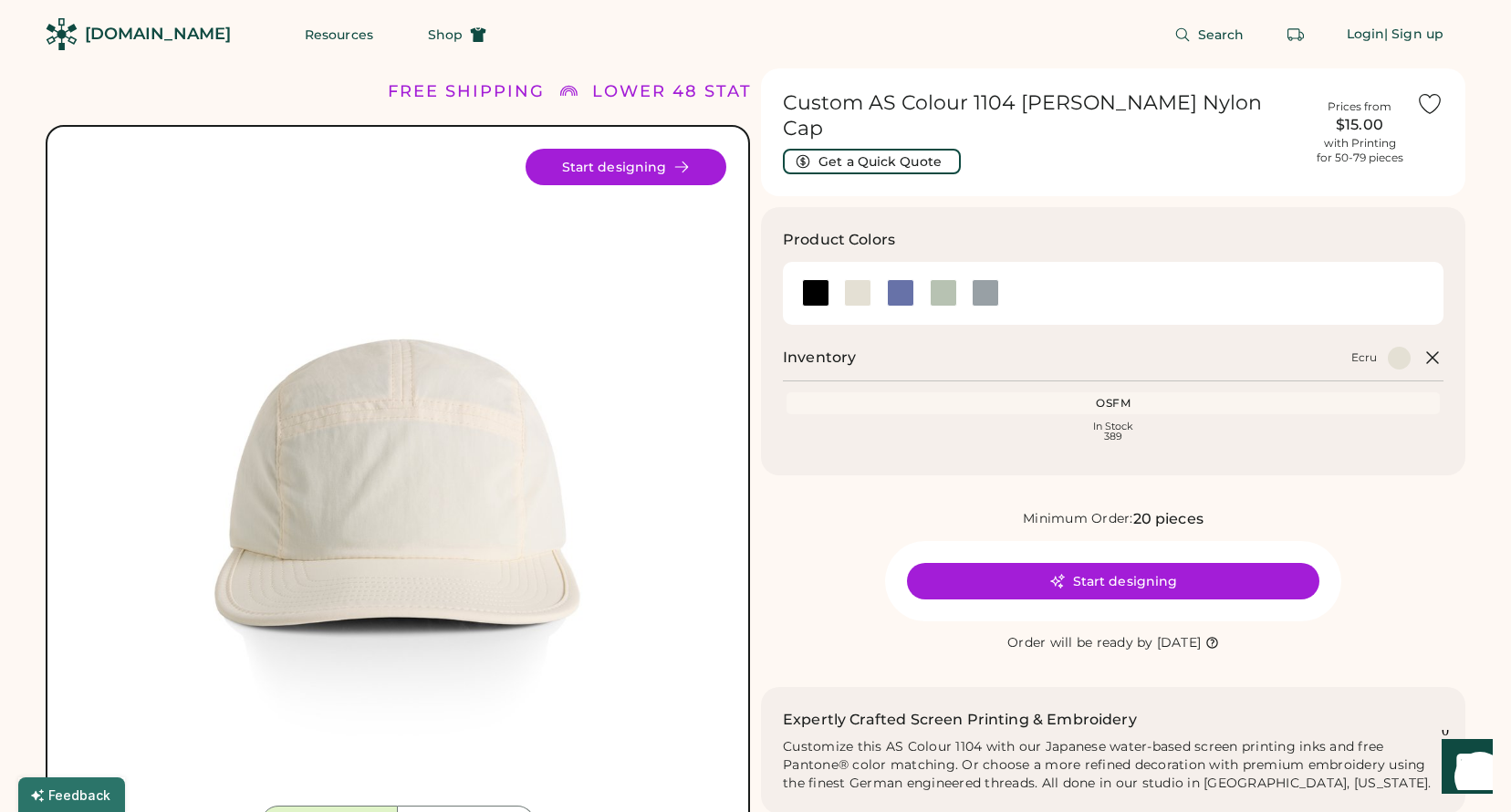
click at [988, 102] on h1 "Custom AS Colour 1104 [PERSON_NAME] Nylon Cap" at bounding box center [1043, 115] width 520 height 51
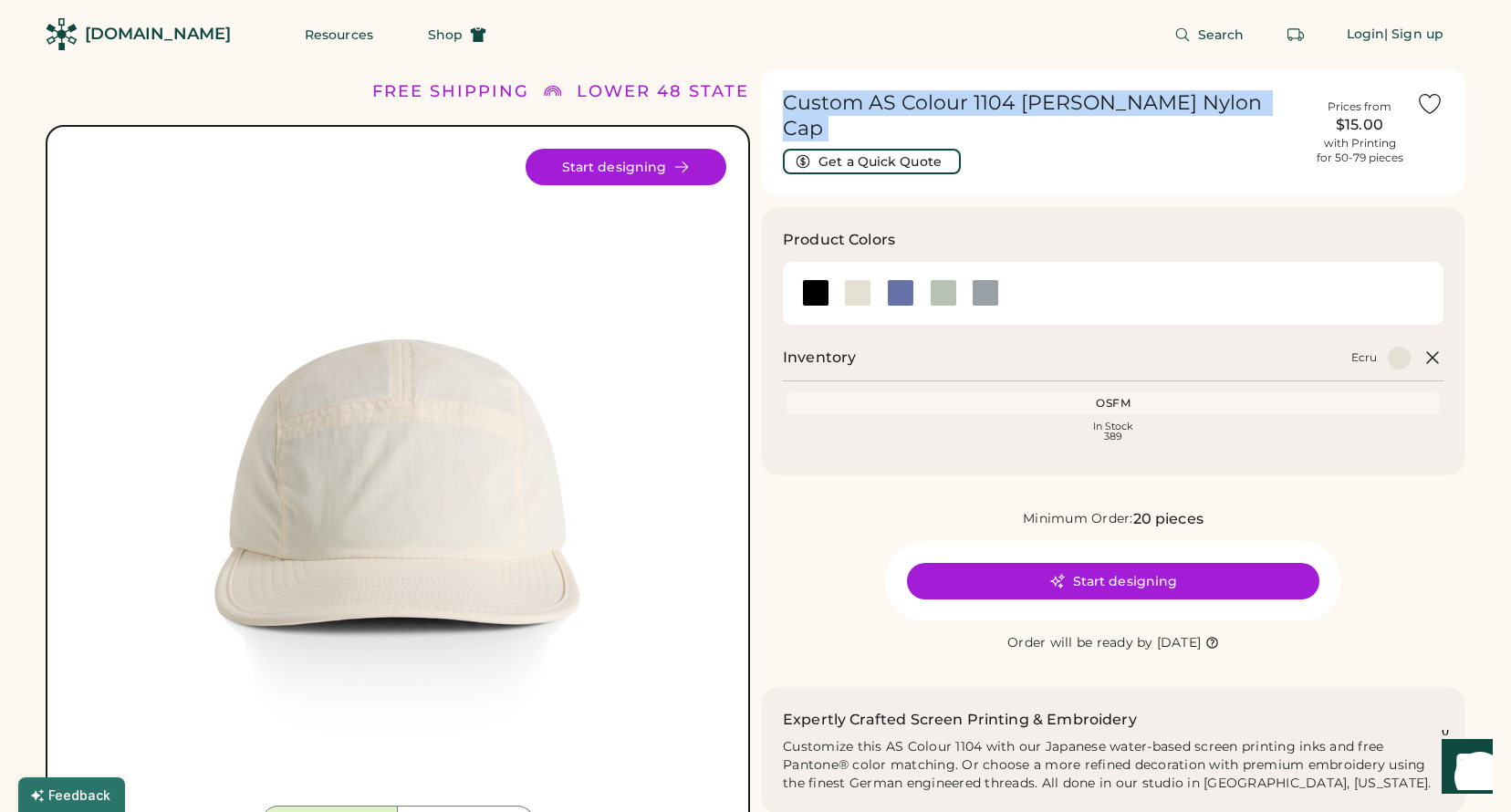
click at [988, 102] on h1 "Custom AS Colour 1104 [PERSON_NAME] Nylon Cap" at bounding box center [1043, 115] width 520 height 51
copy div "Custom AS Colour 1104 [PERSON_NAME] Cap Get a Quick Quote"
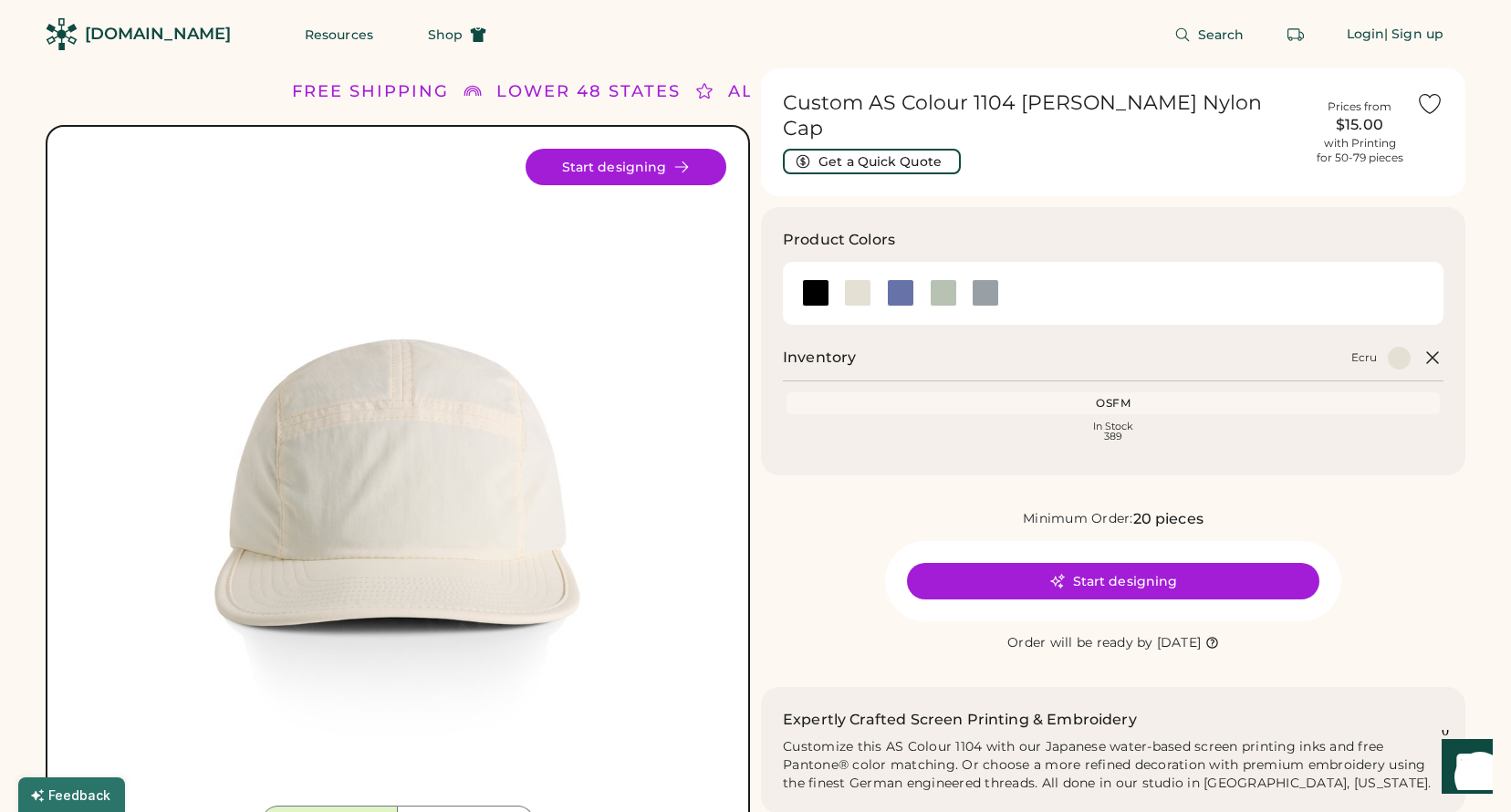
click at [1400, 347] on div at bounding box center [1399, 358] width 23 height 23
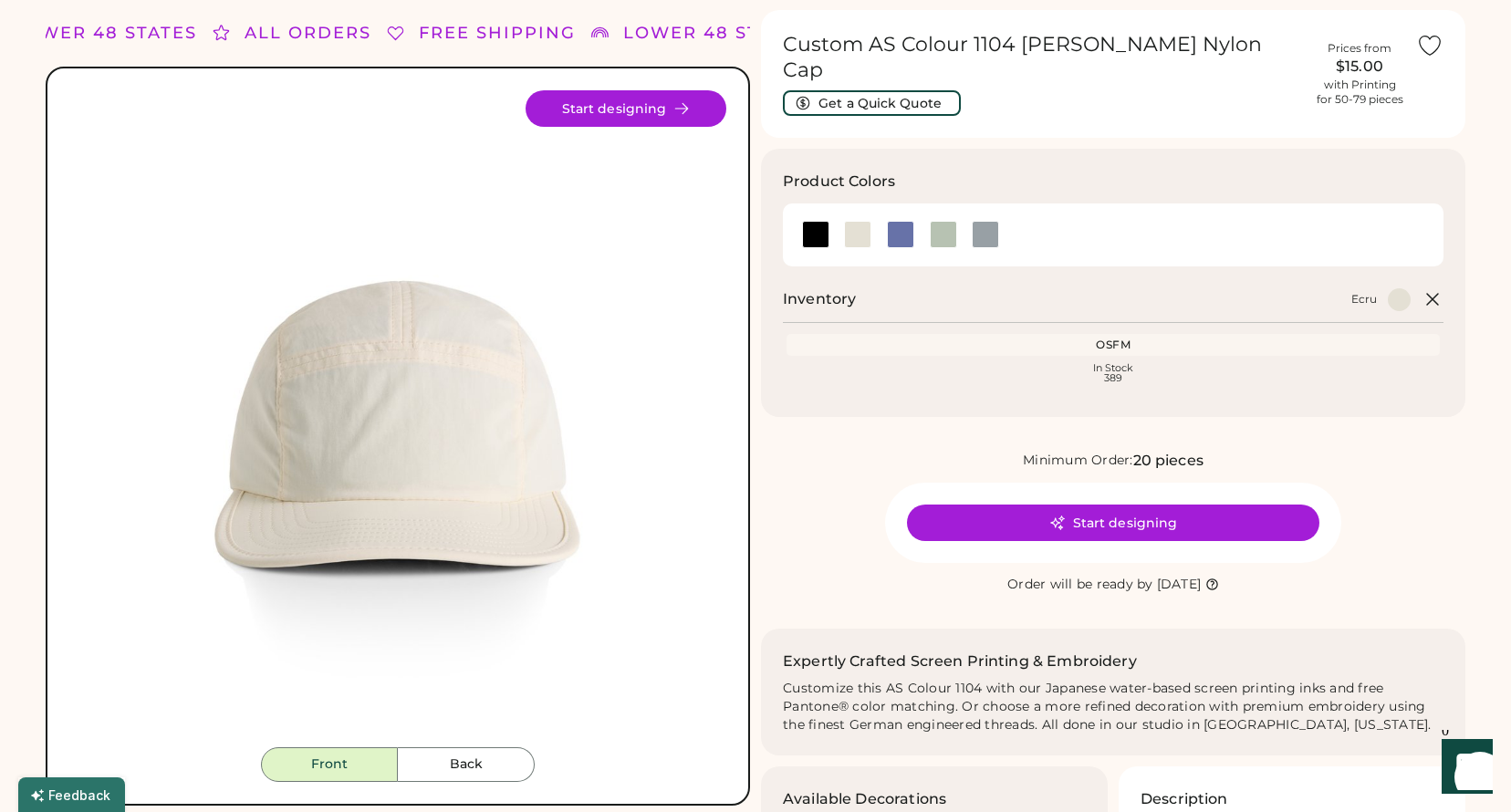
scroll to position [84, 0]
